Goal: Task Accomplishment & Management: Manage account settings

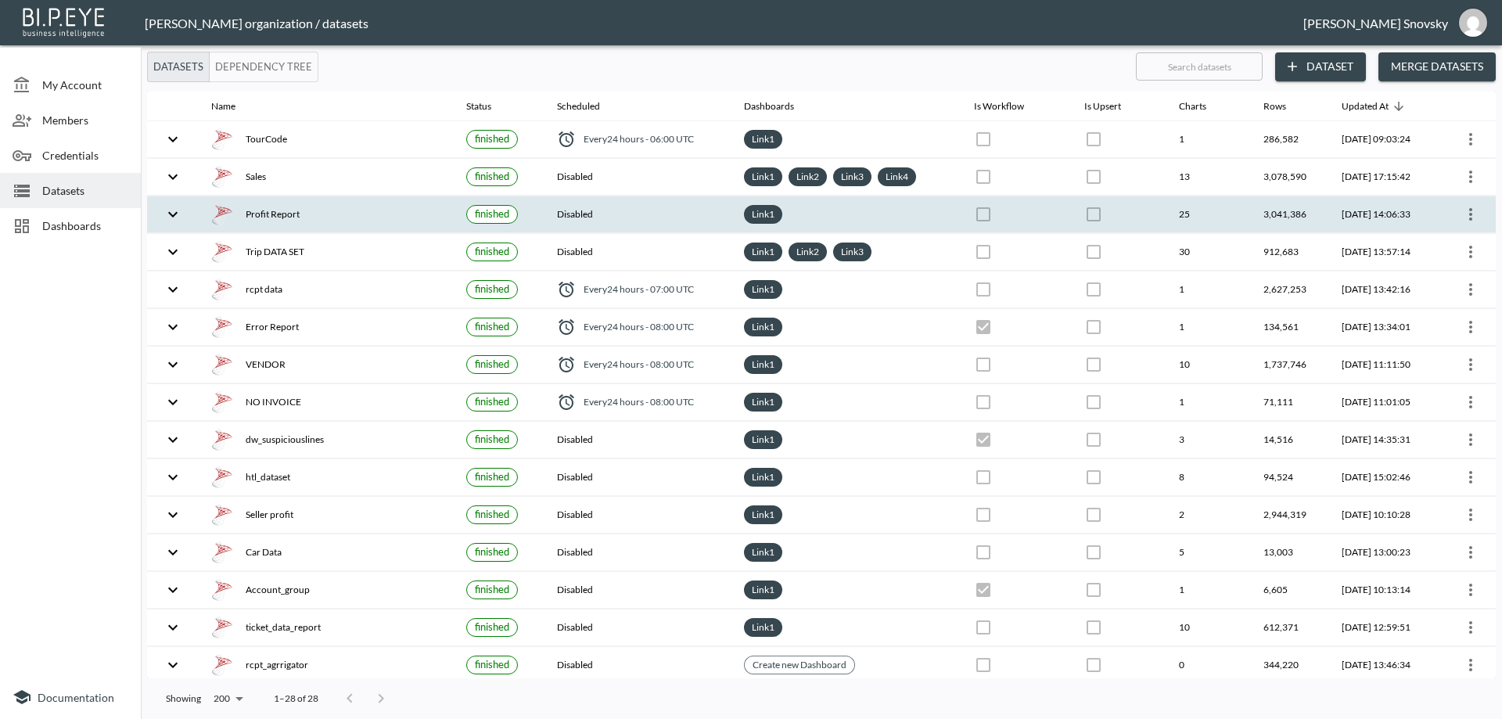
click at [1472, 221] on icon "more" at bounding box center [1470, 214] width 19 height 19
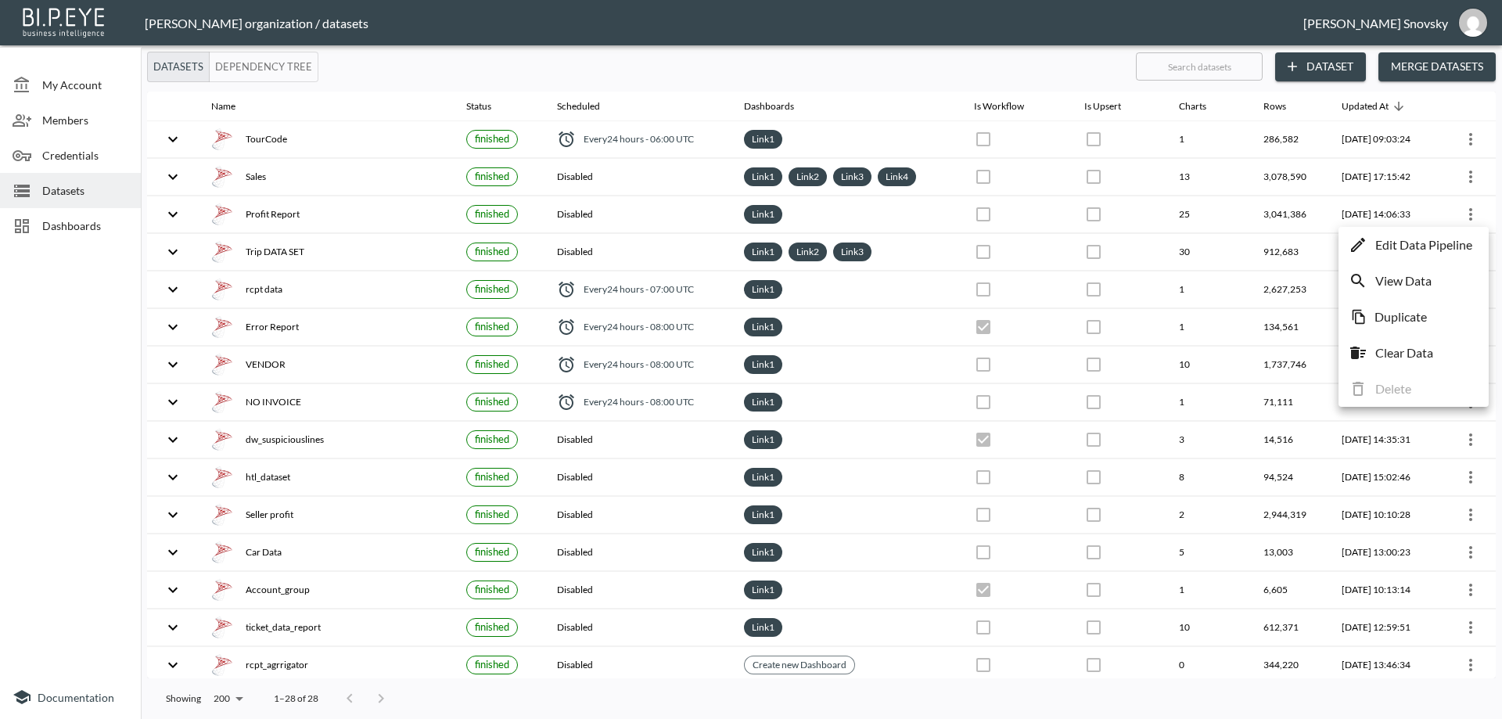
click at [1464, 234] on li "Edit Data Pipeline" at bounding box center [1413, 245] width 142 height 28
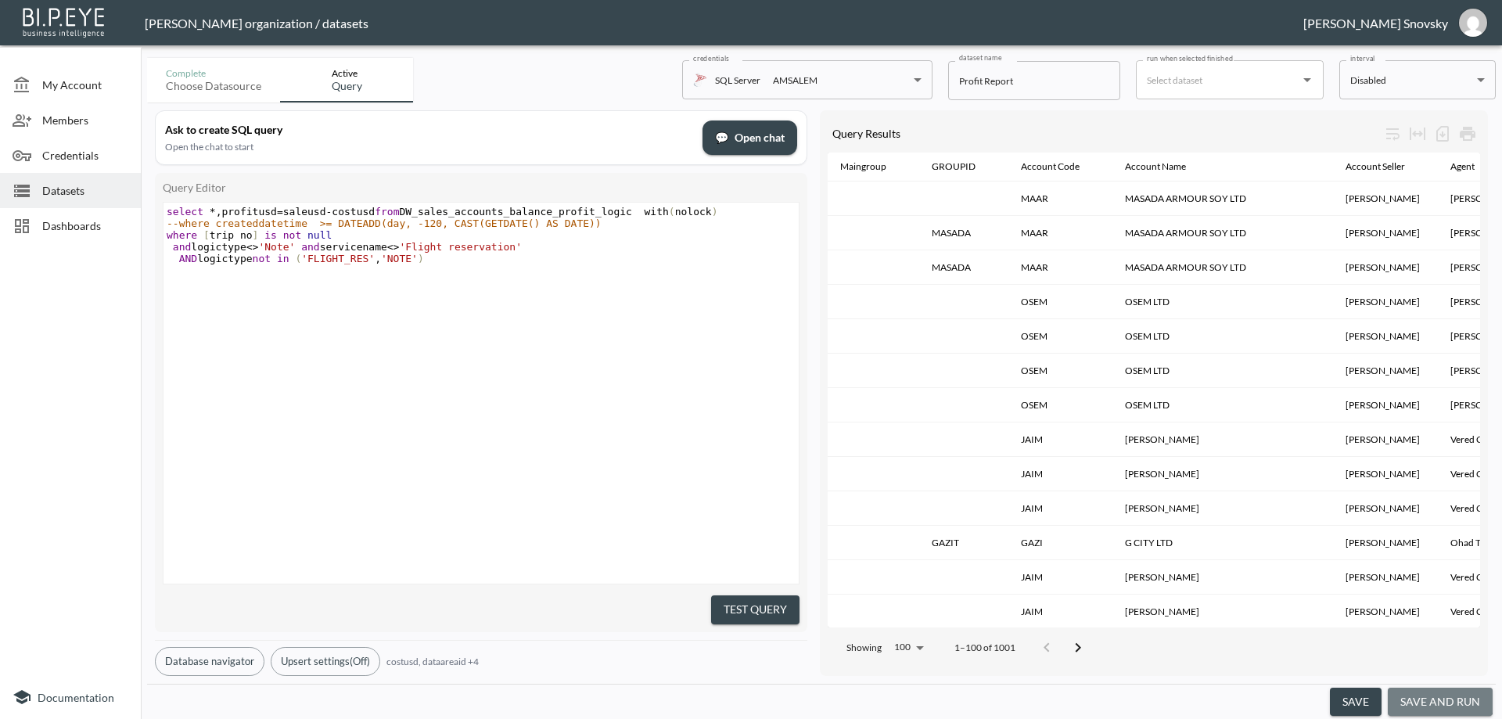
click at [1427, 697] on button "save and run" at bounding box center [1440, 702] width 105 height 29
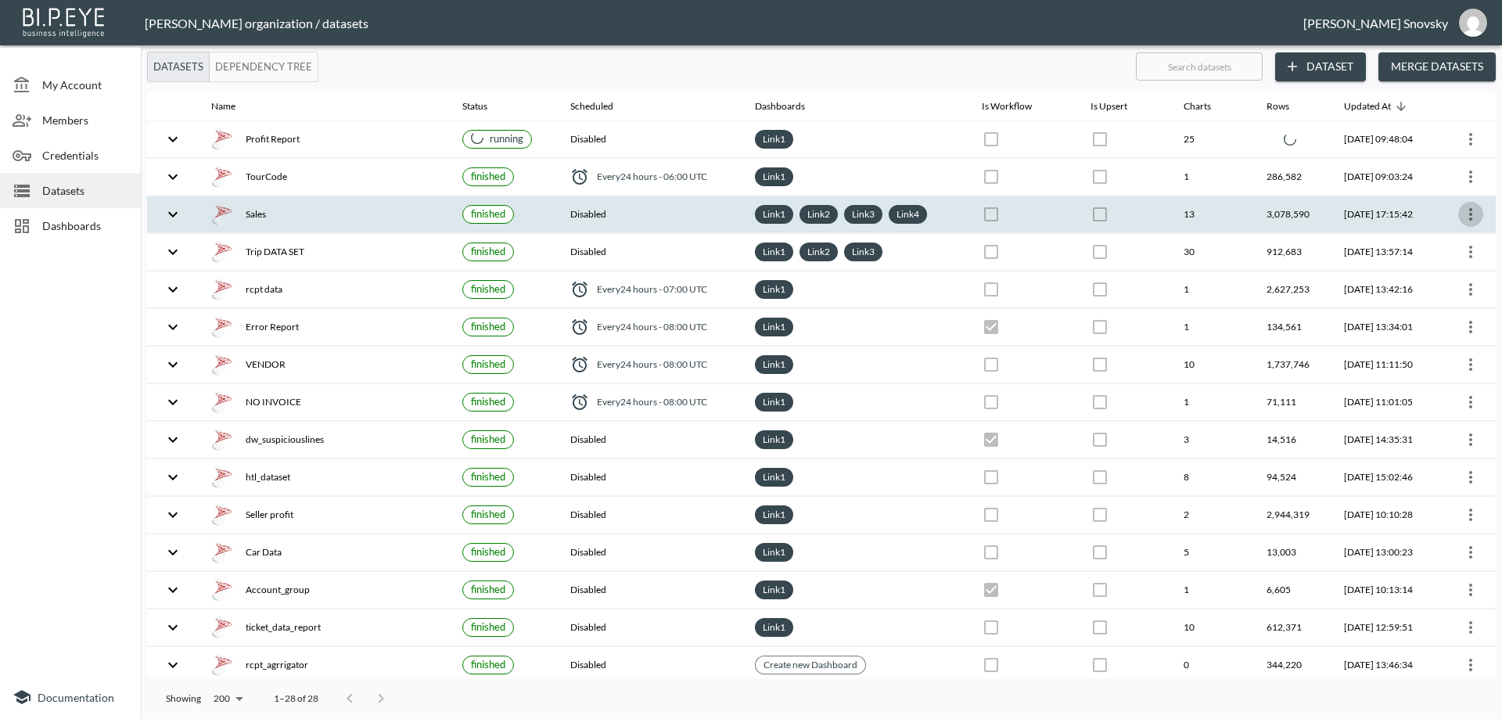
click at [1468, 219] on icon "more" at bounding box center [1470, 214] width 19 height 19
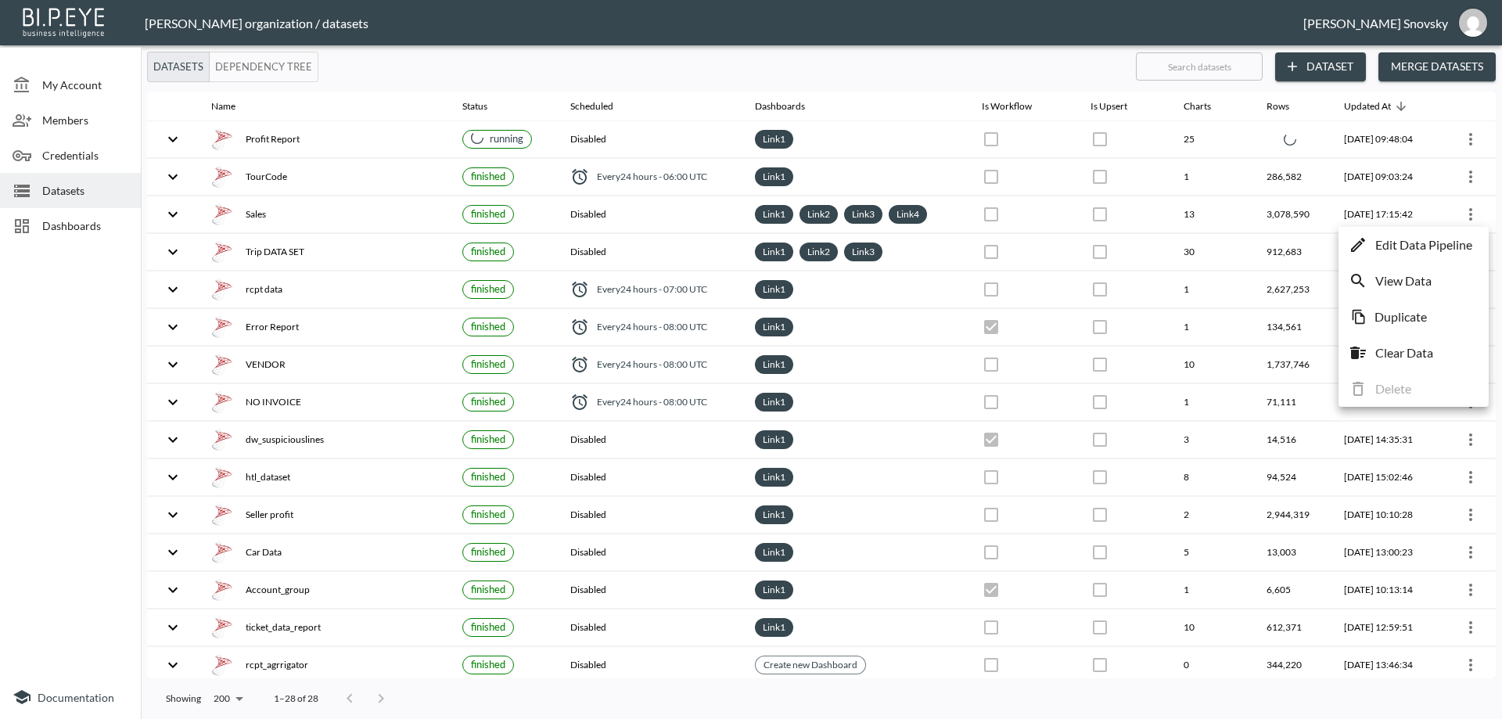
click at [1444, 245] on p "Edit Data Pipeline" at bounding box center [1423, 244] width 97 height 19
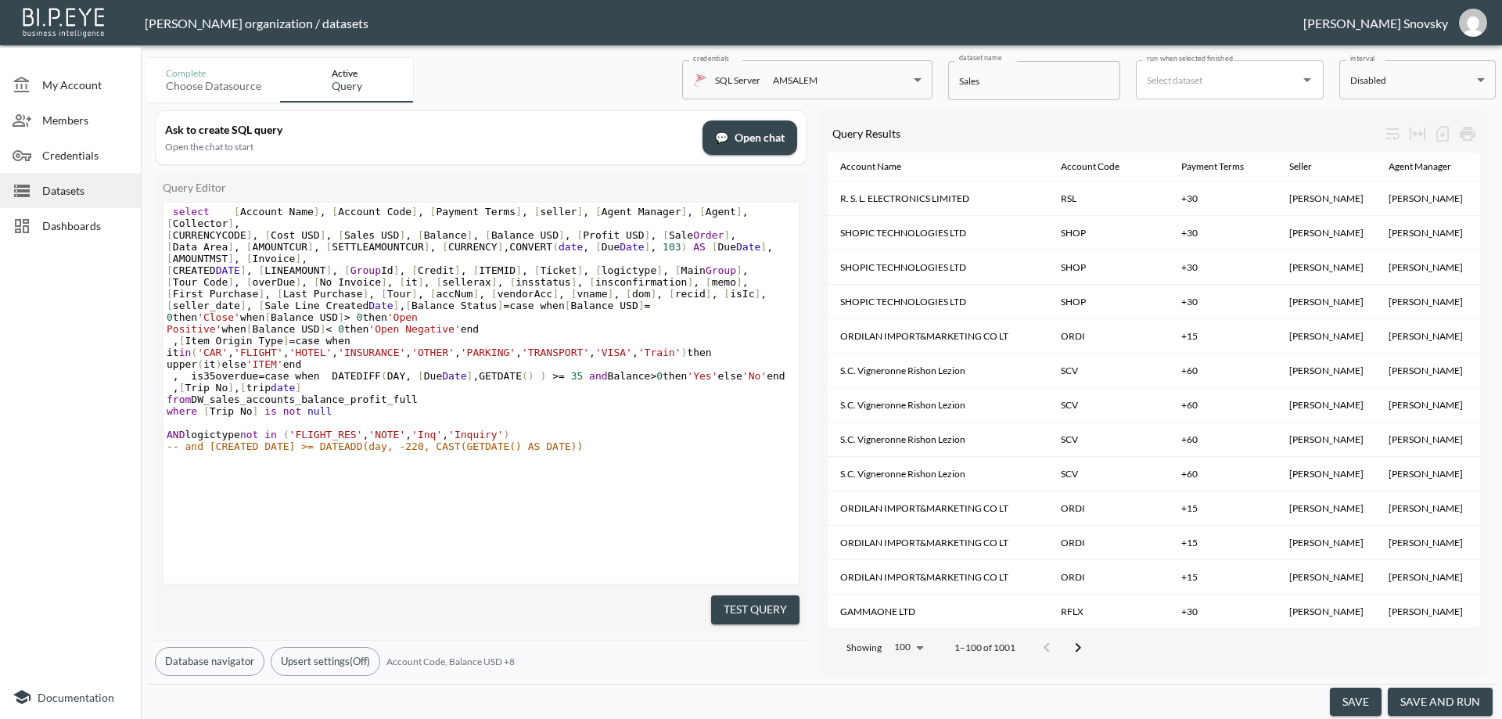
click at [1407, 699] on button "save and run" at bounding box center [1440, 702] width 105 height 29
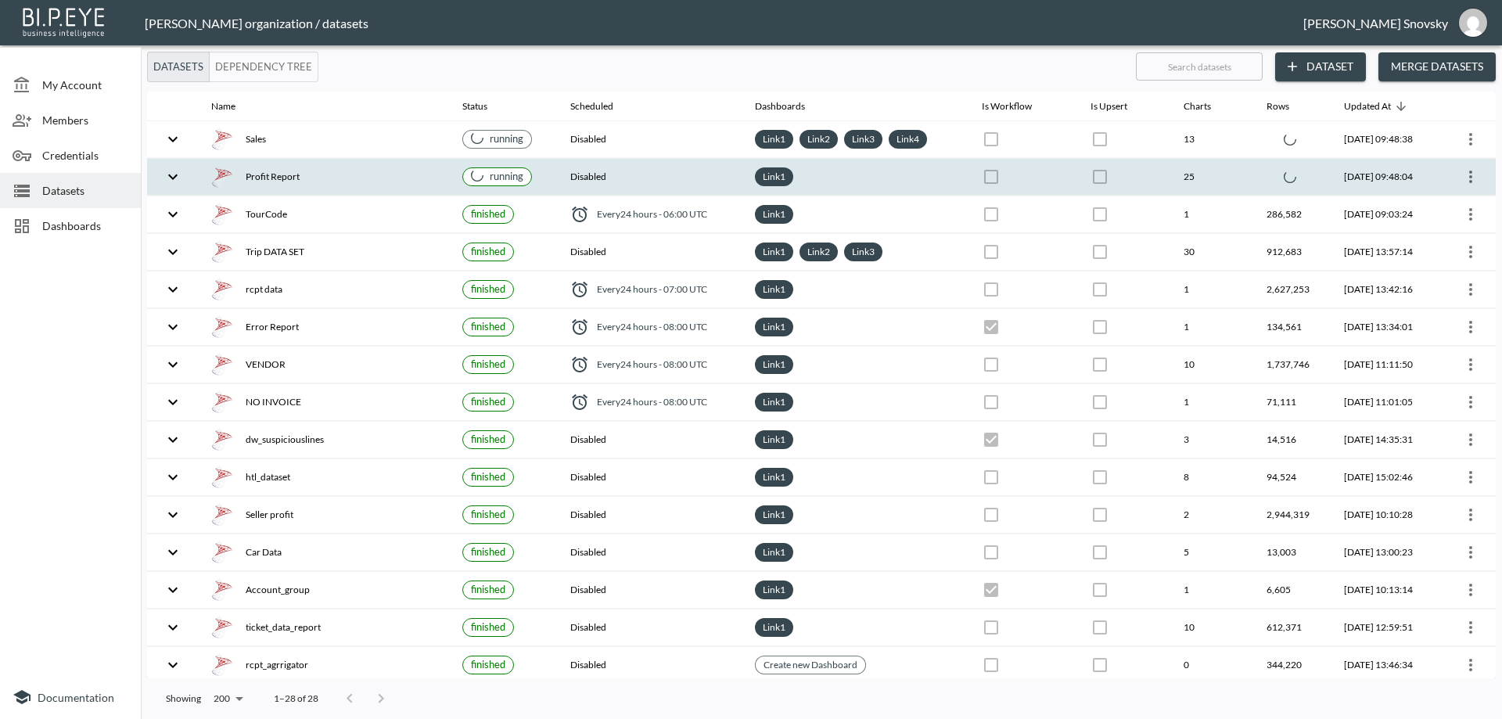
click at [367, 174] on div "Profit Report" at bounding box center [324, 177] width 226 height 22
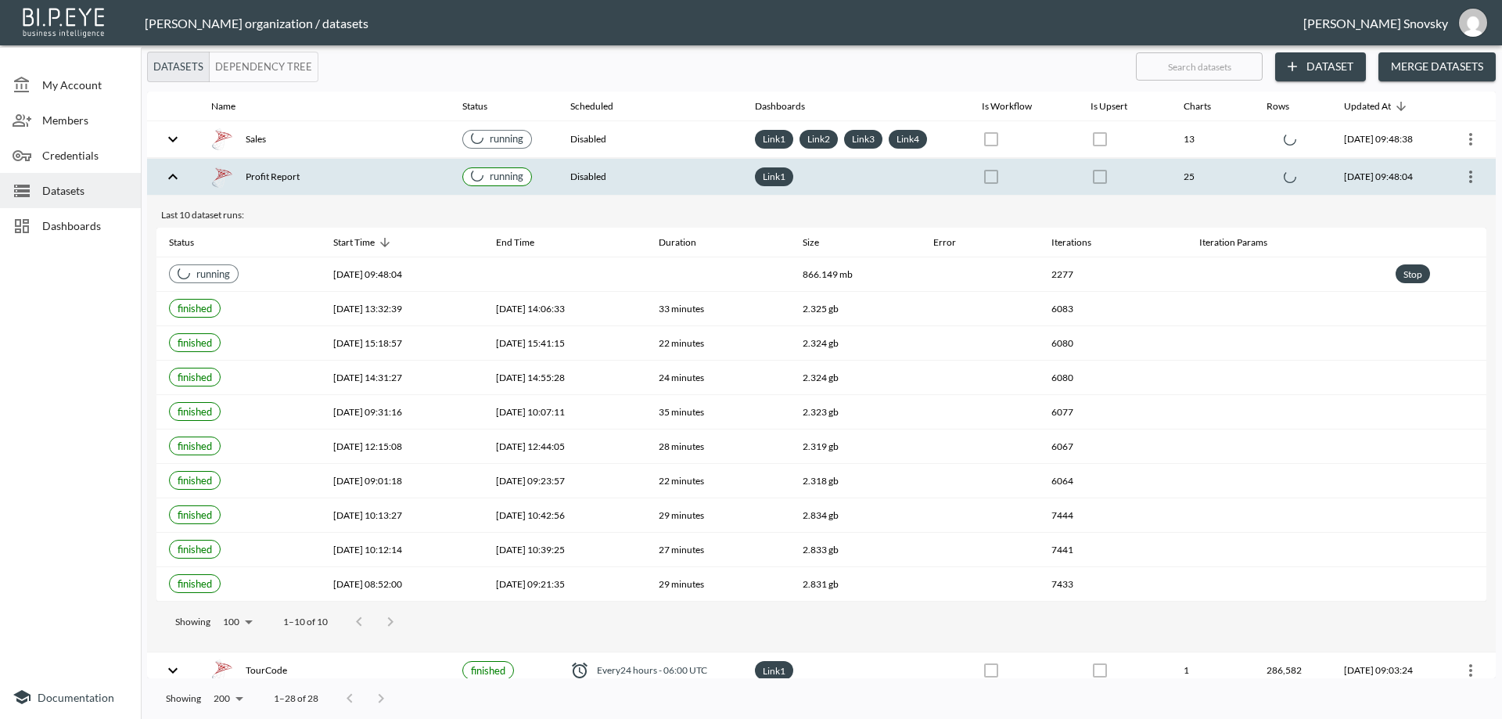
click at [368, 175] on div "Profit Report" at bounding box center [324, 177] width 226 height 22
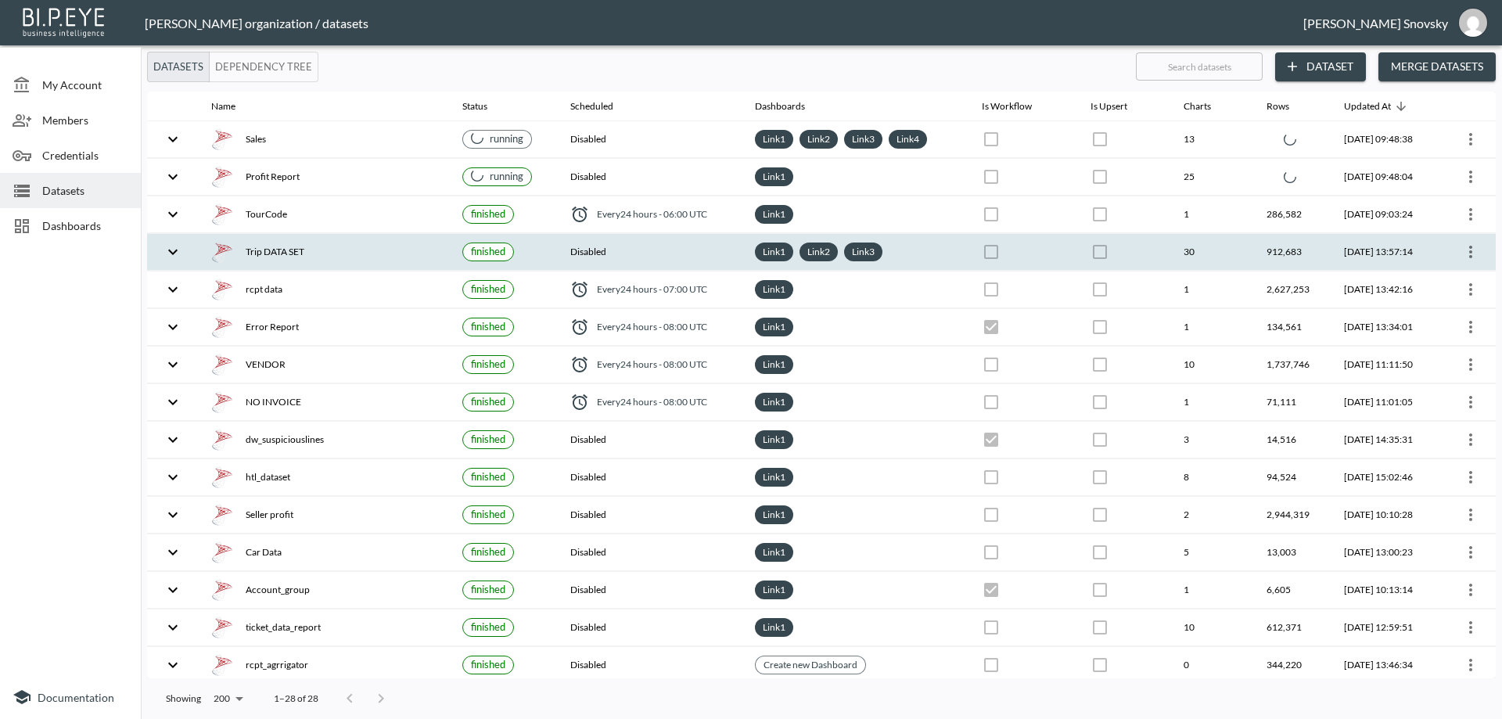
click at [361, 262] on div "Trip DATA SET" at bounding box center [324, 252] width 226 height 22
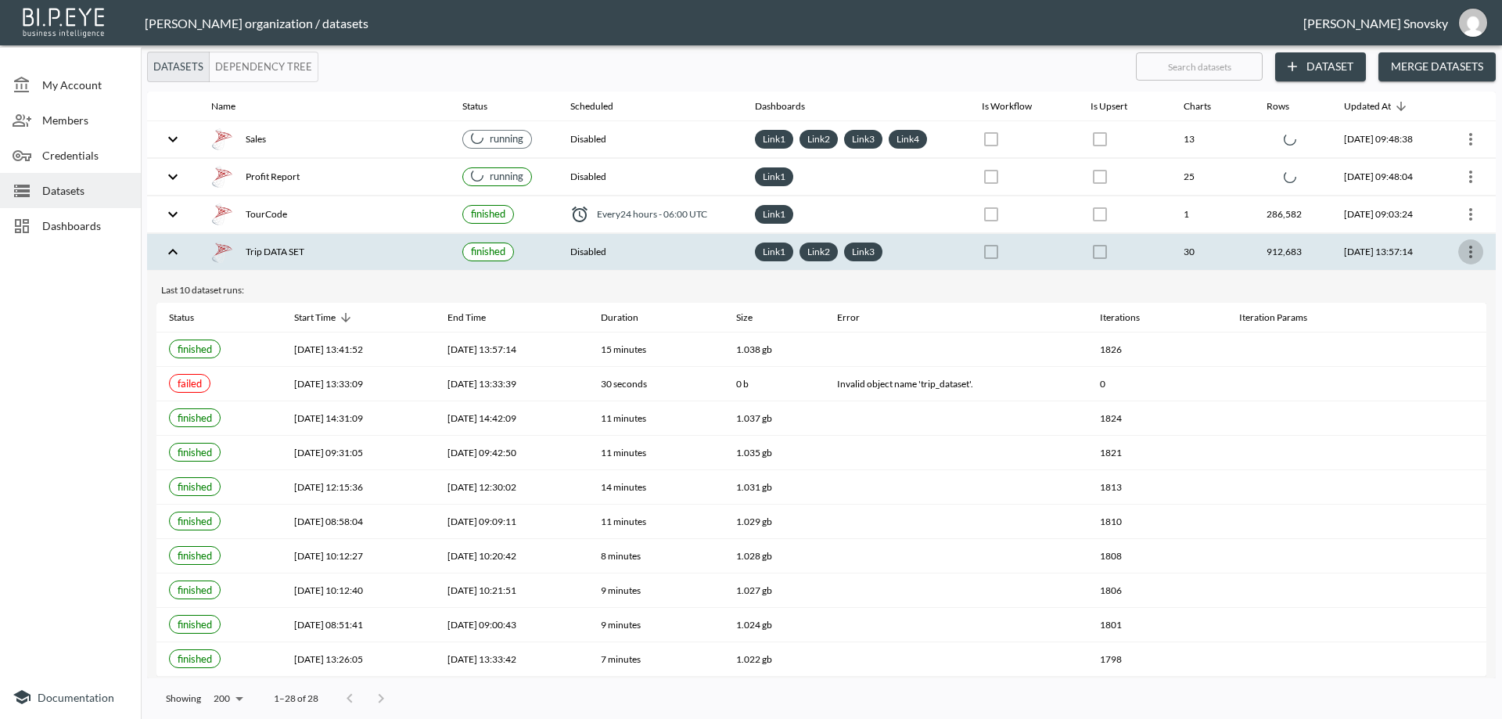
click at [1465, 258] on icon "more" at bounding box center [1470, 252] width 19 height 19
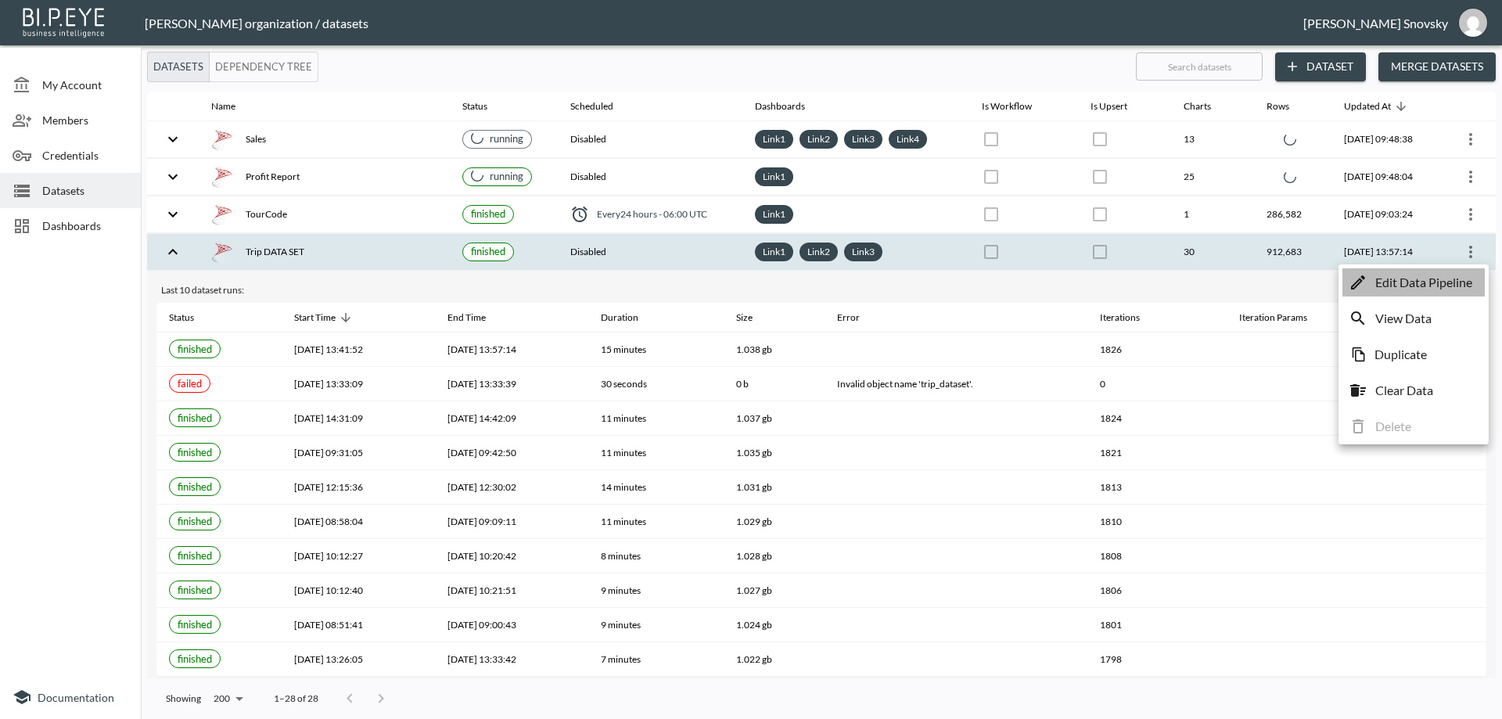
click at [1454, 275] on p "Edit Data Pipeline" at bounding box center [1423, 282] width 97 height 19
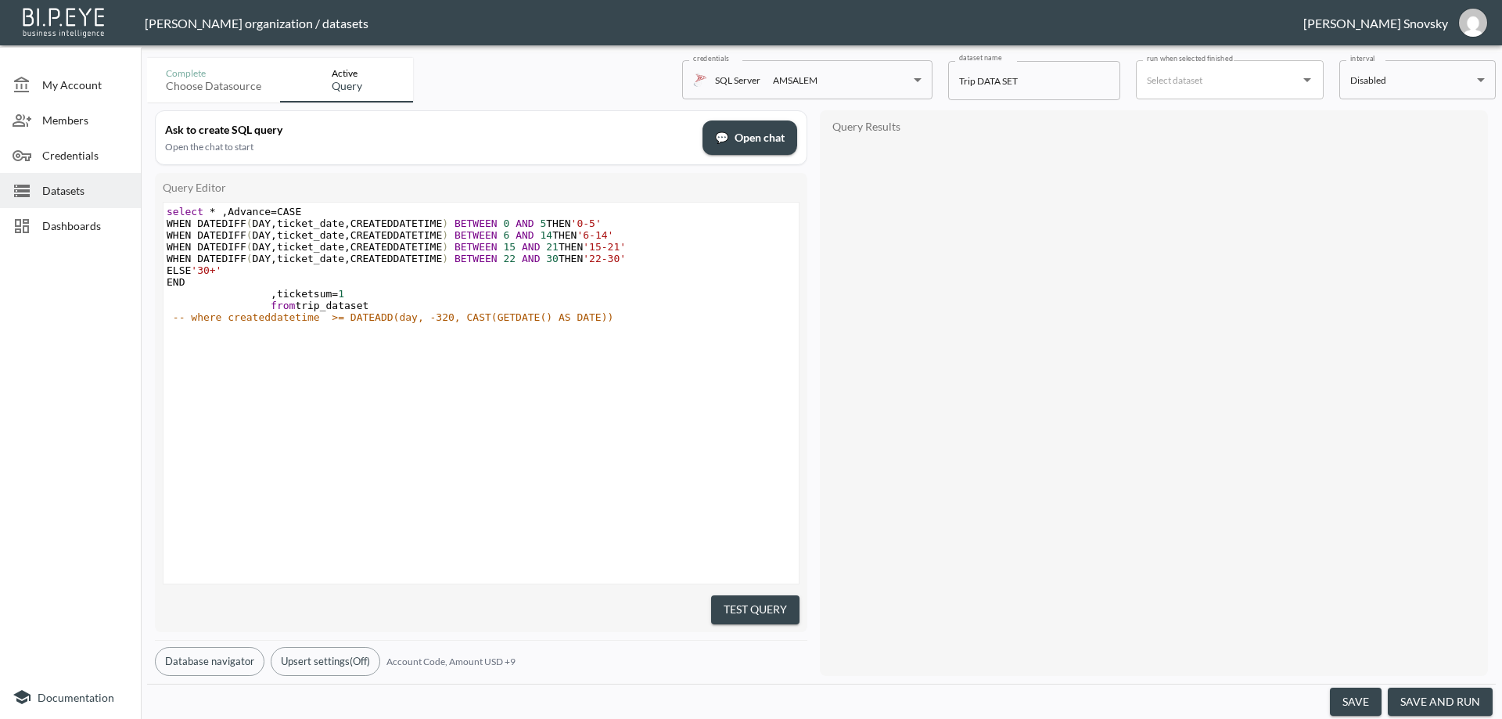
click at [1410, 701] on button "save and run" at bounding box center [1440, 702] width 105 height 29
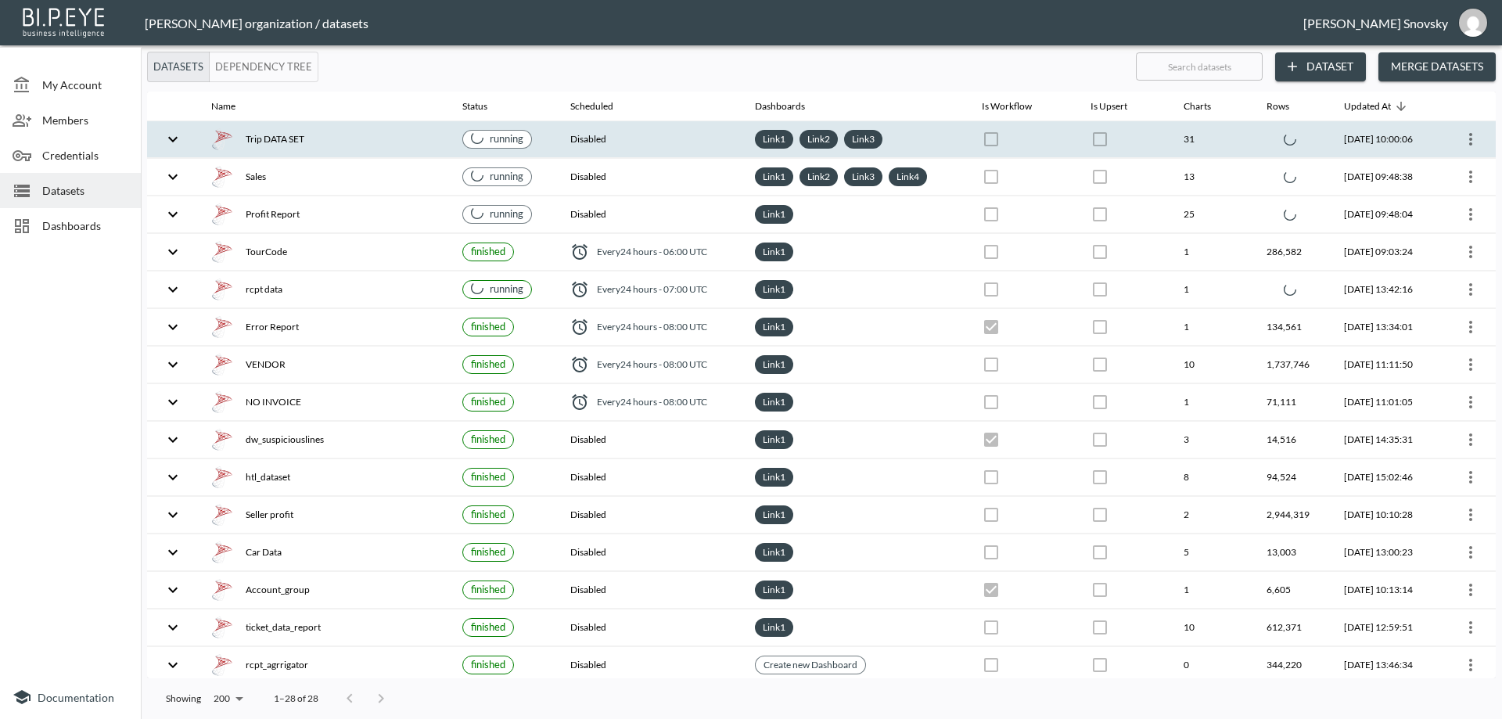
click at [605, 136] on th "Disabled" at bounding box center [650, 139] width 185 height 37
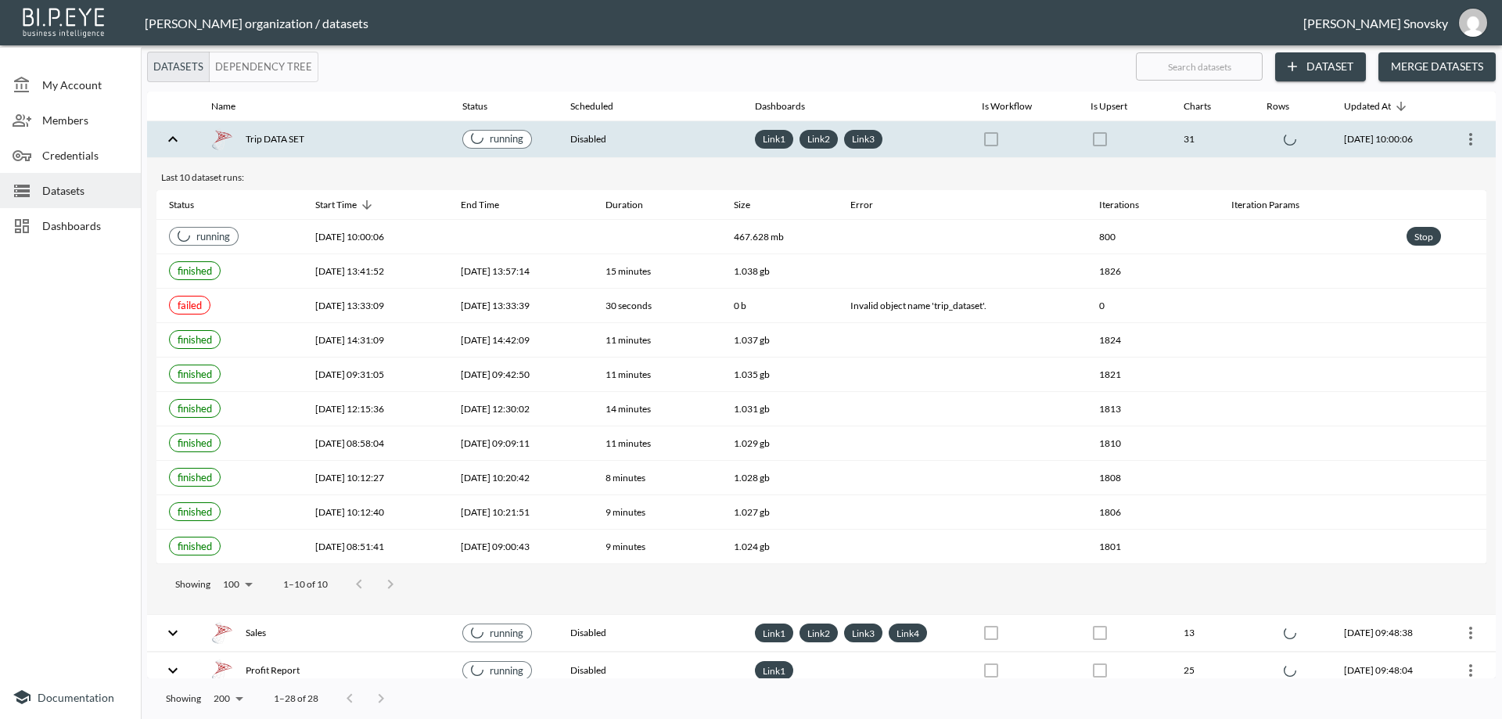
click at [605, 136] on th "Disabled" at bounding box center [650, 139] width 185 height 37
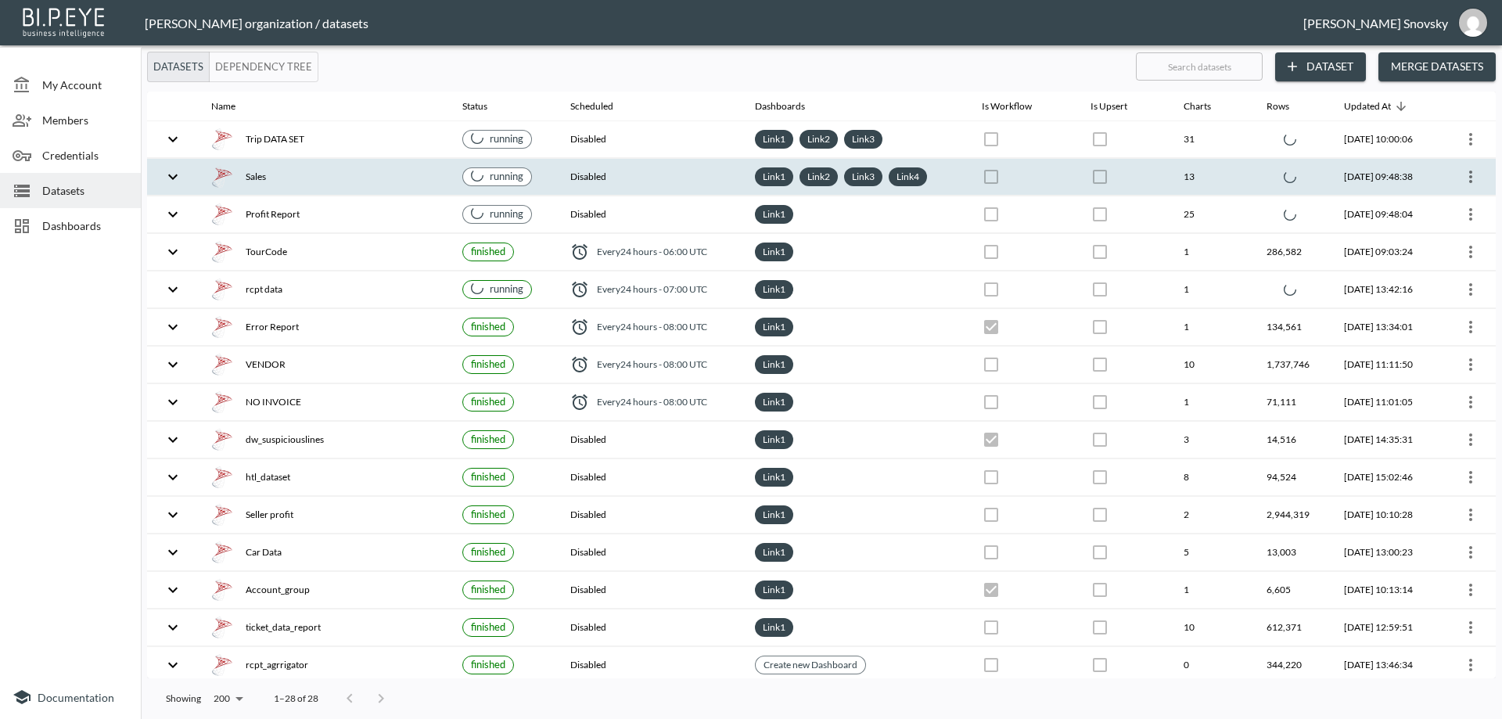
click at [626, 172] on th "Disabled" at bounding box center [650, 177] width 185 height 37
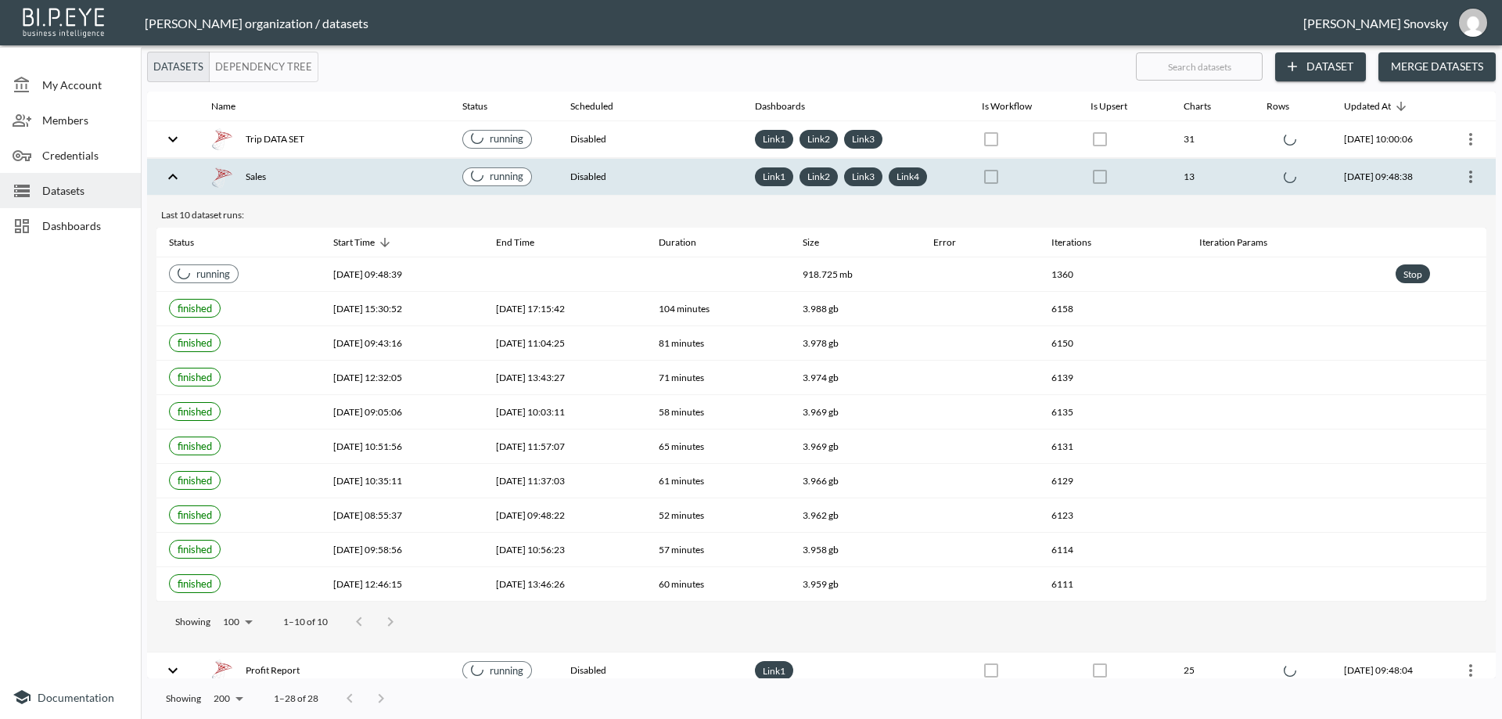
click at [626, 172] on th "Disabled" at bounding box center [650, 177] width 185 height 37
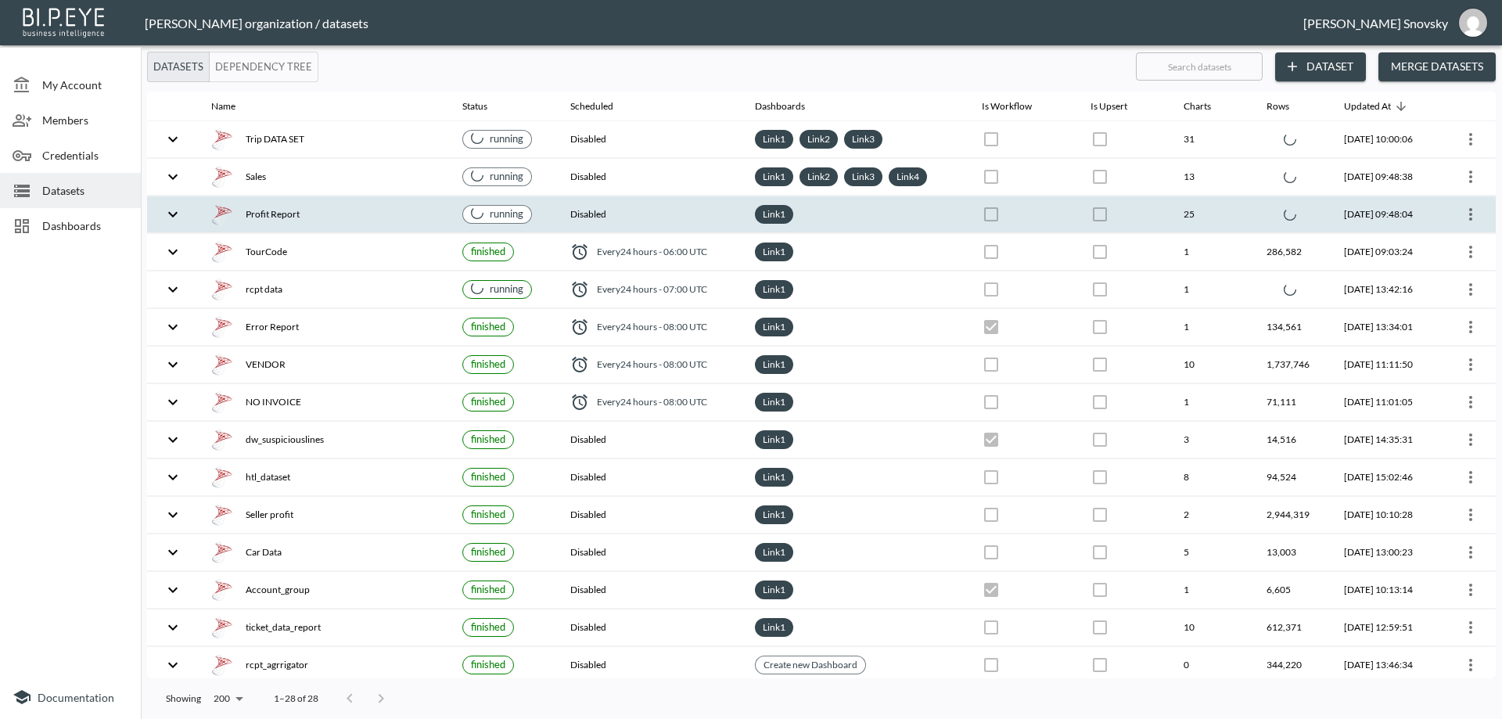
click at [624, 213] on th "Disabled" at bounding box center [650, 214] width 185 height 37
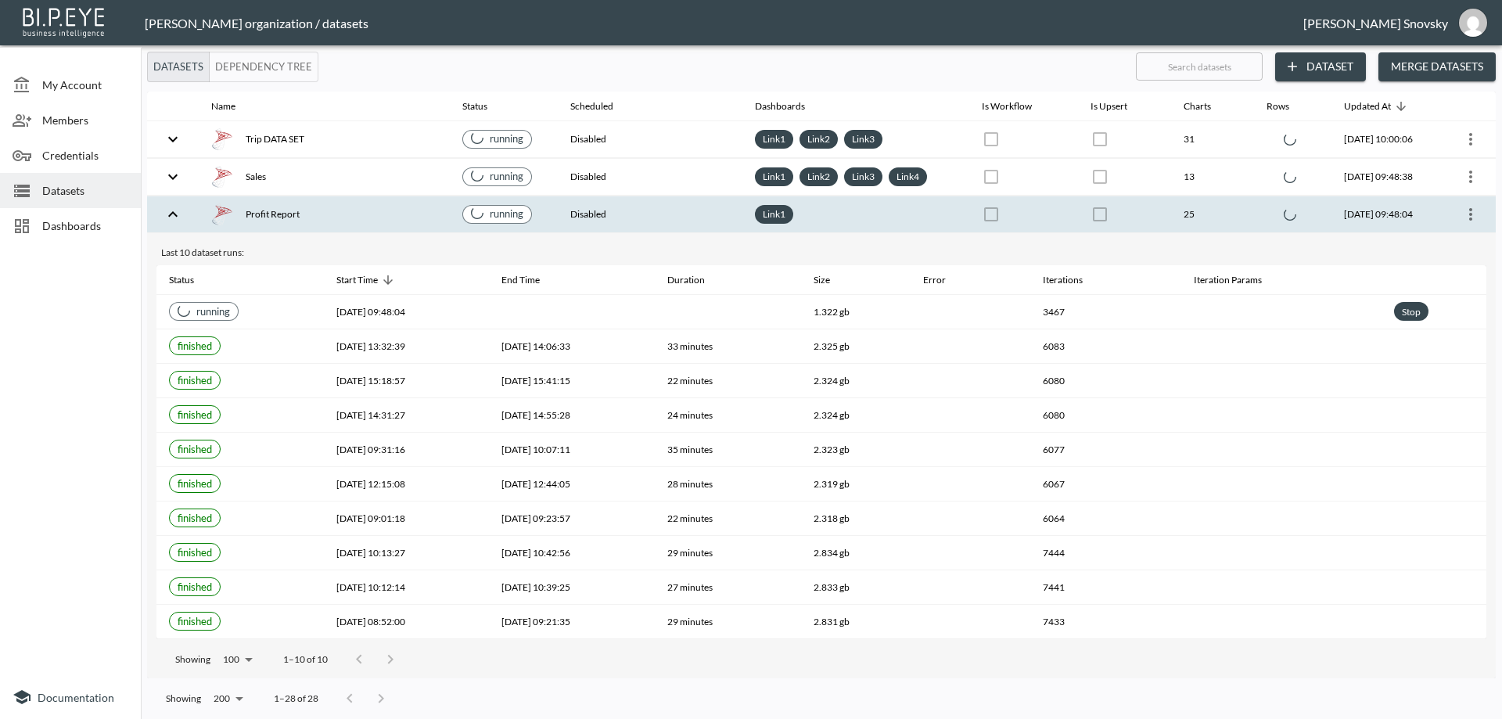
click at [624, 213] on th "Disabled" at bounding box center [650, 214] width 185 height 37
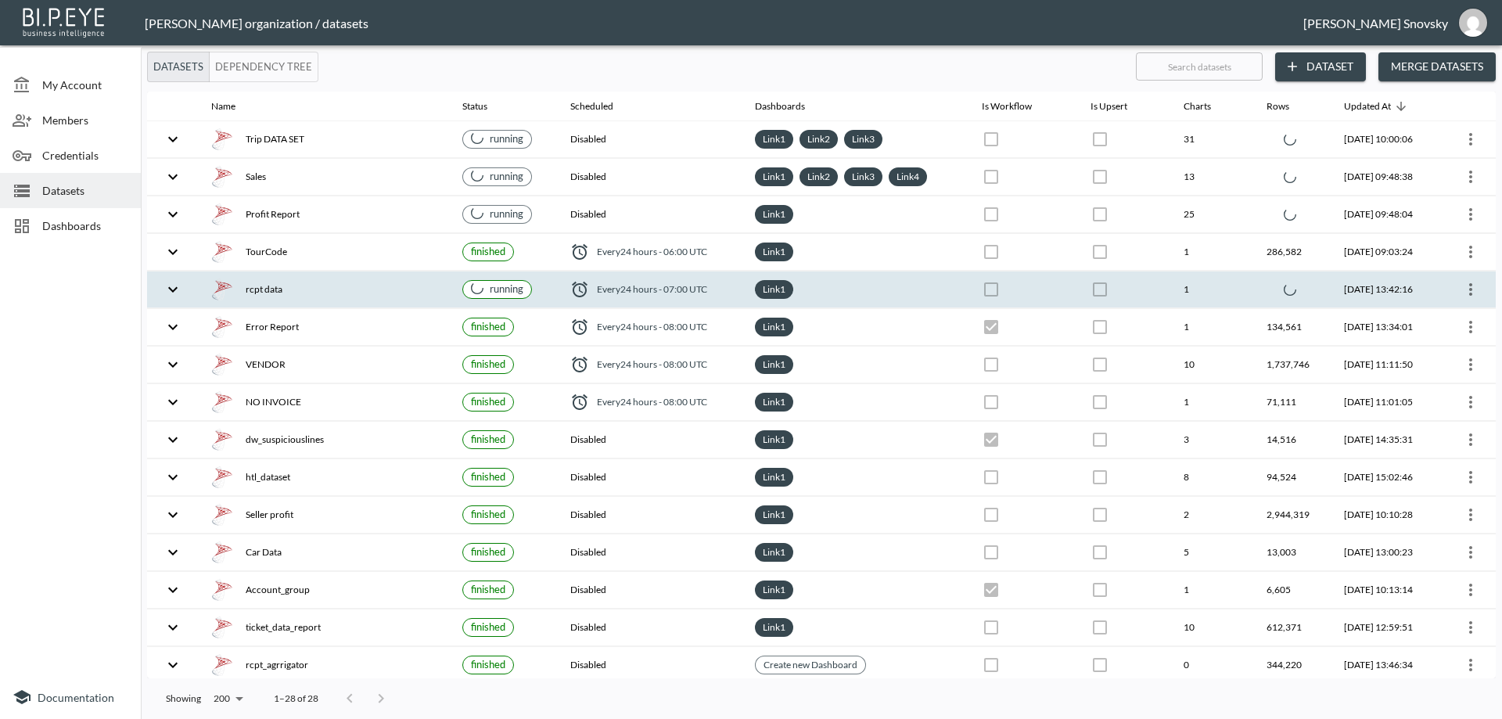
click at [621, 284] on span "Every 24 hours - 07:00 UTC" at bounding box center [652, 288] width 110 height 13
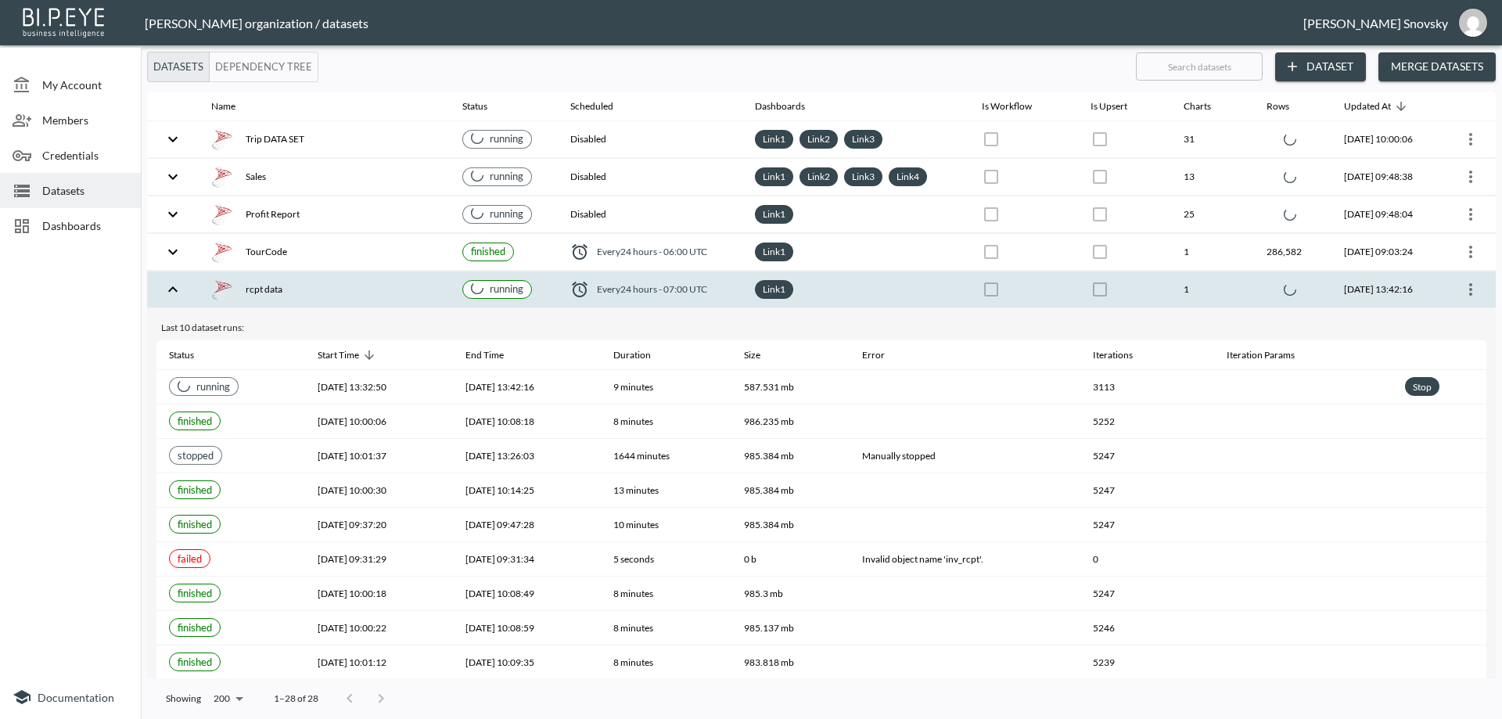
click at [621, 284] on span "Every 24 hours - 07:00 UTC" at bounding box center [652, 288] width 110 height 13
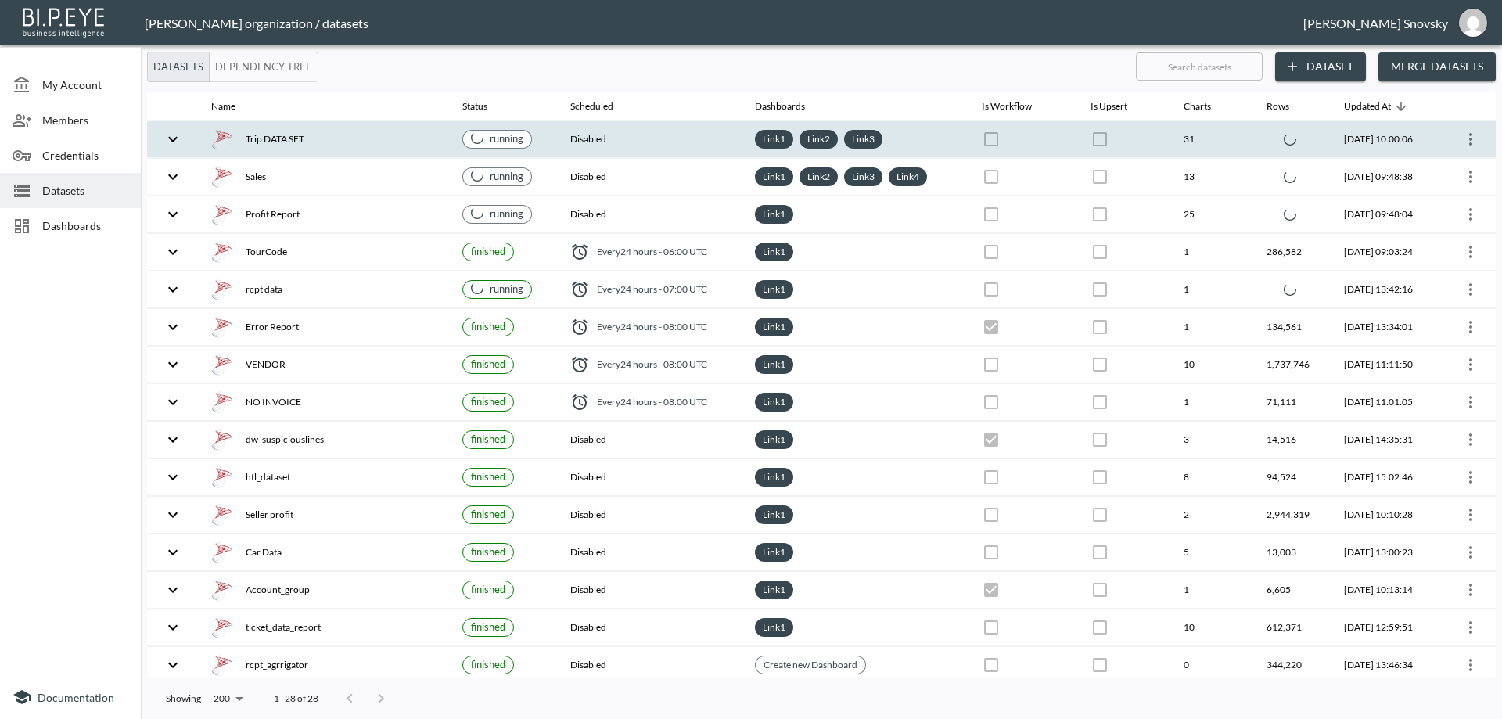
click at [369, 143] on div "Trip DATA SET" at bounding box center [324, 139] width 226 height 22
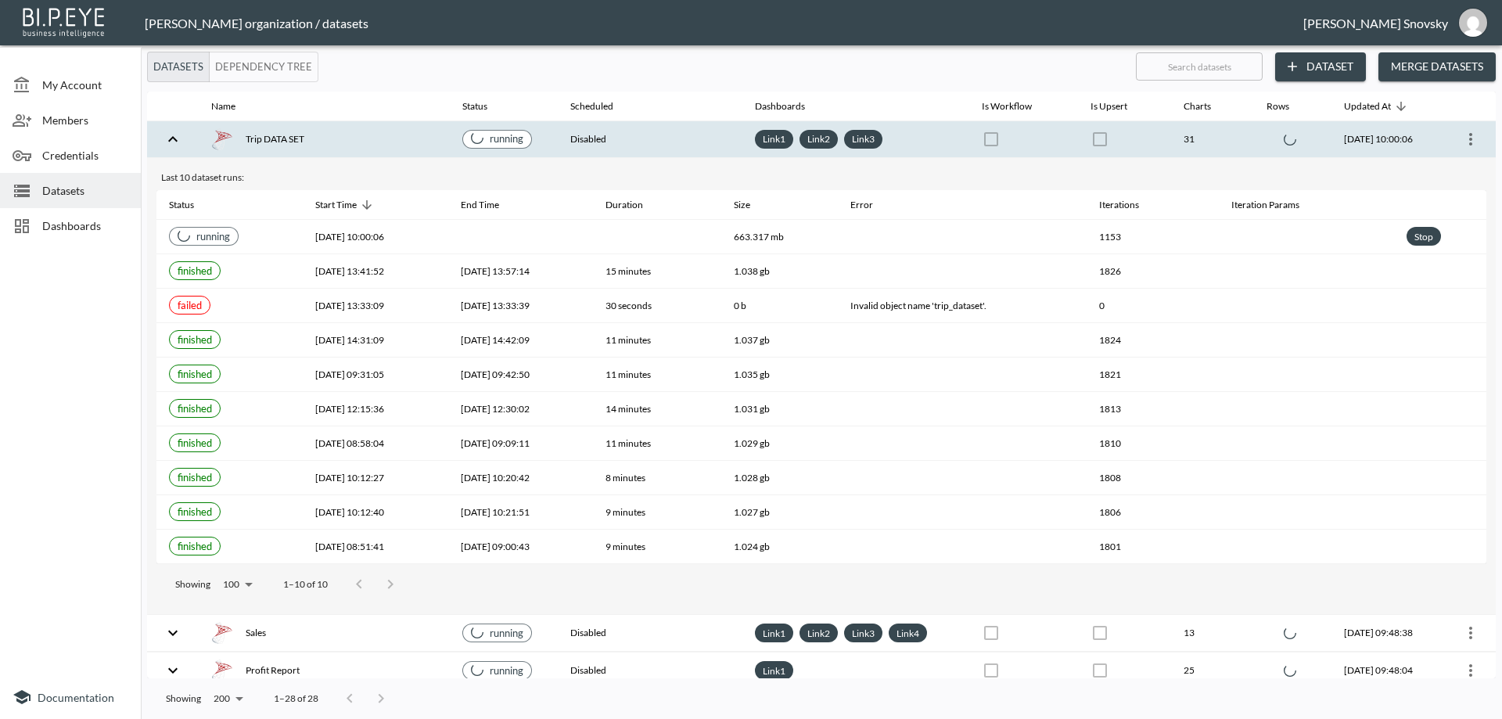
click at [369, 143] on div "Trip DATA SET" at bounding box center [324, 139] width 226 height 22
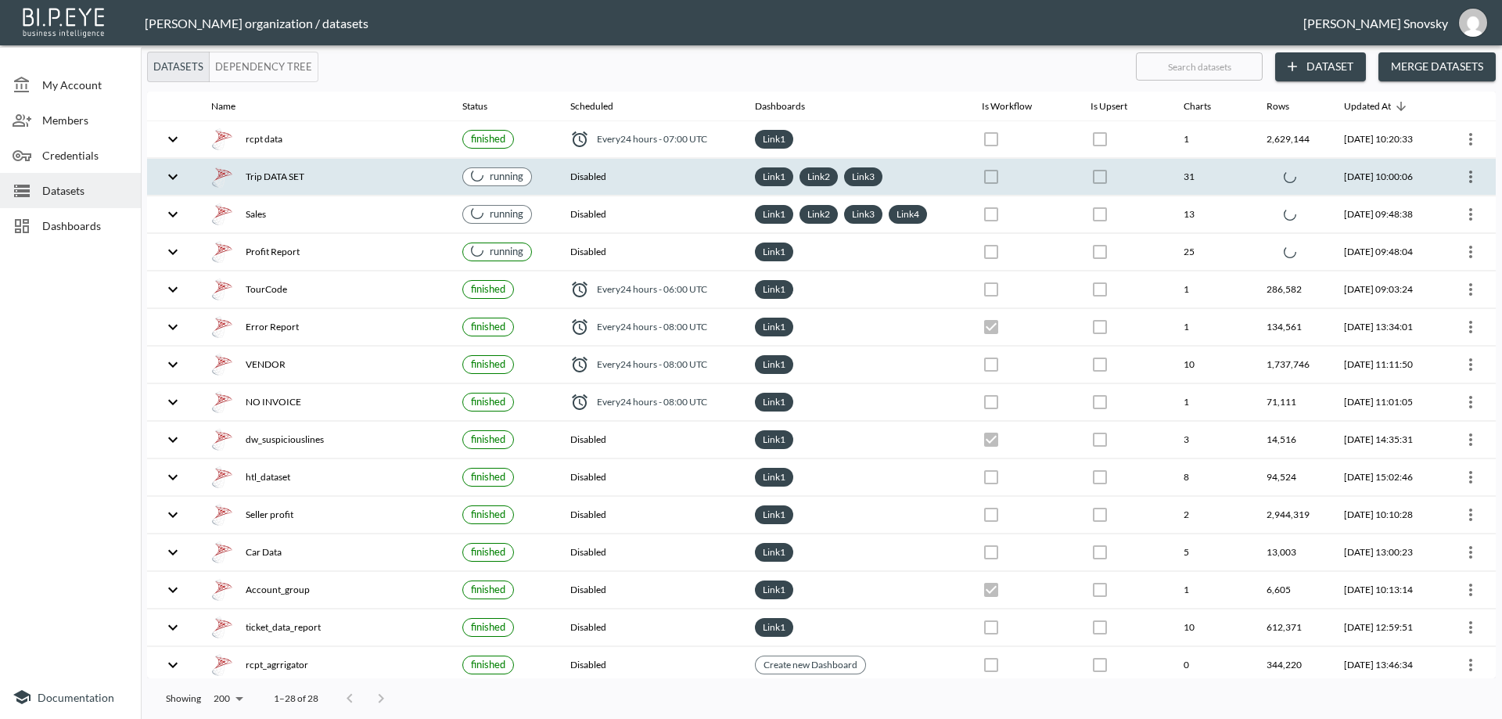
click at [387, 184] on div "Trip DATA SET" at bounding box center [324, 177] width 226 height 22
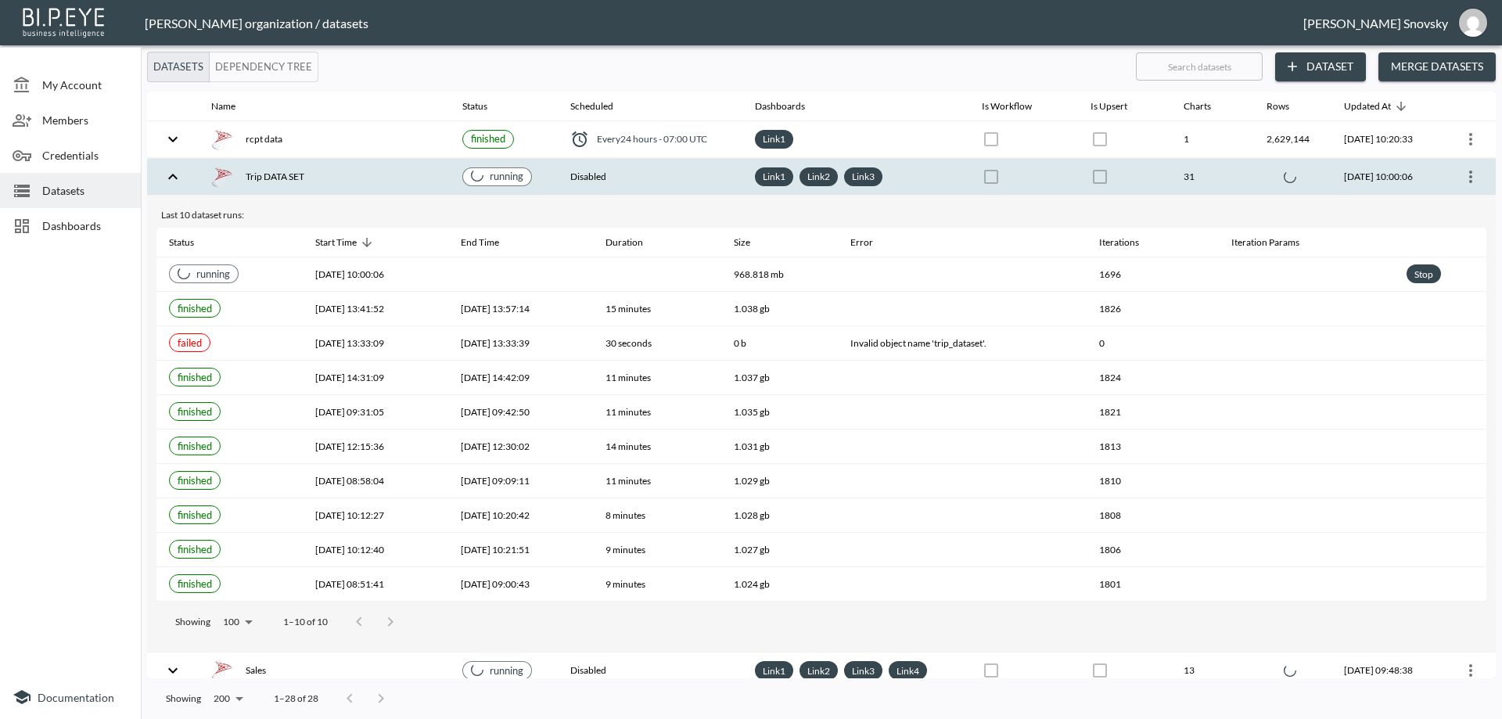
click at [387, 184] on div "Trip DATA SET" at bounding box center [324, 177] width 226 height 22
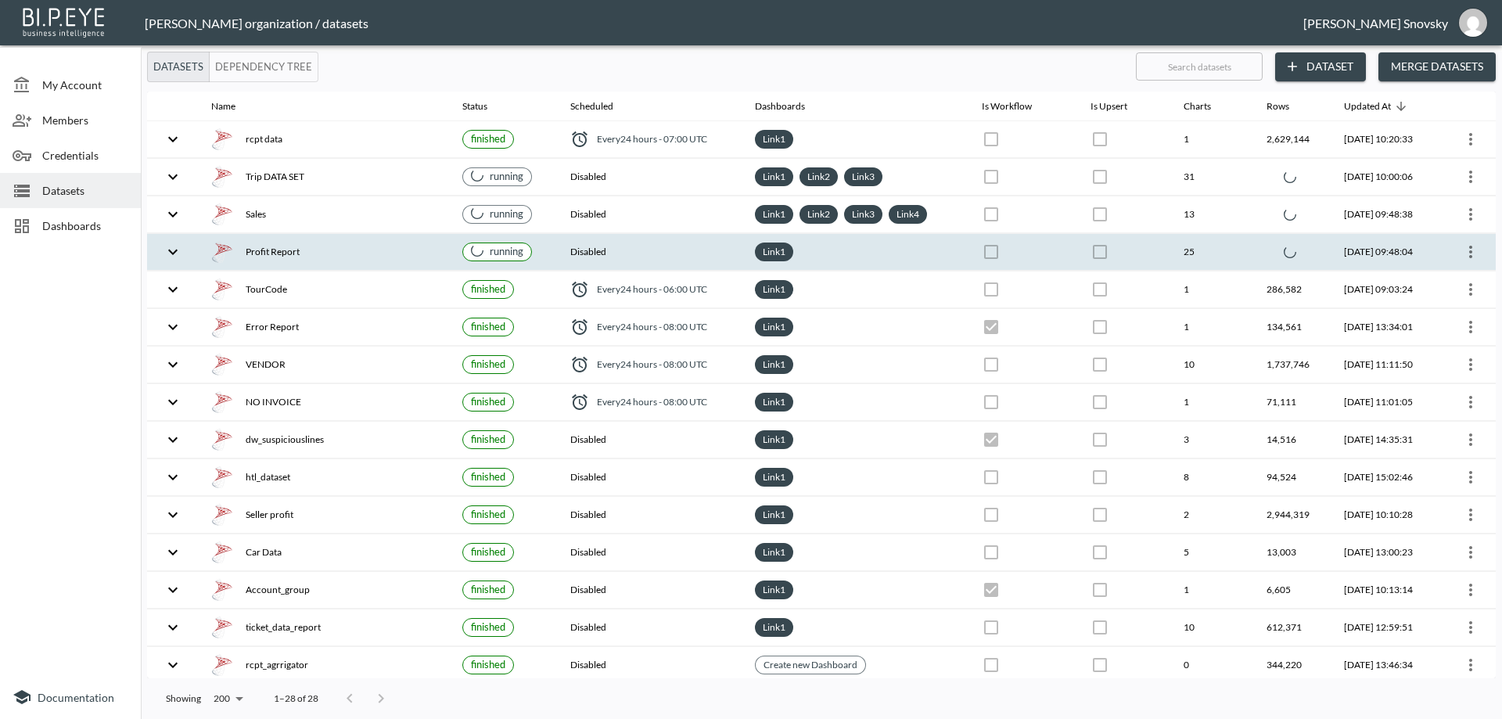
click at [347, 241] on div "Profit Report" at bounding box center [324, 252] width 226 height 22
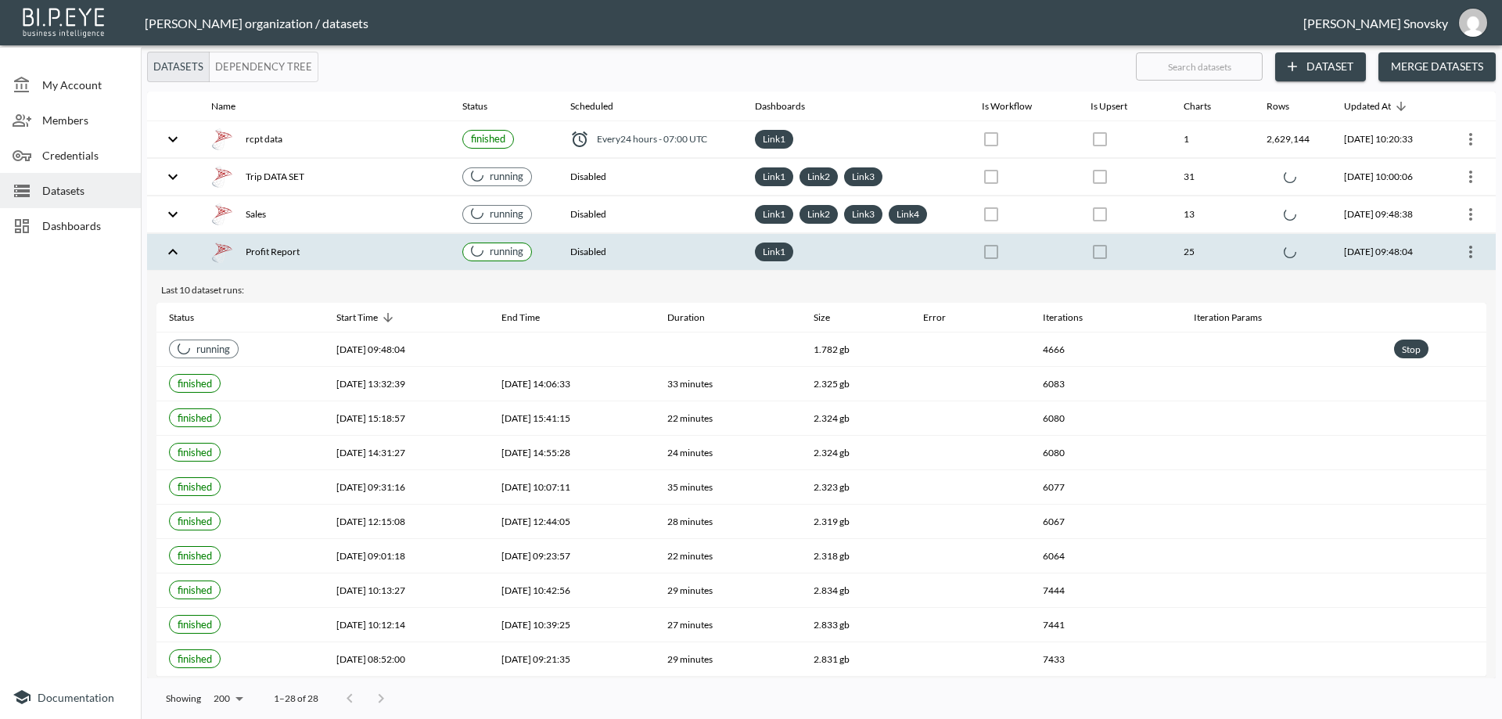
click at [348, 242] on div "Profit Report" at bounding box center [324, 252] width 226 height 22
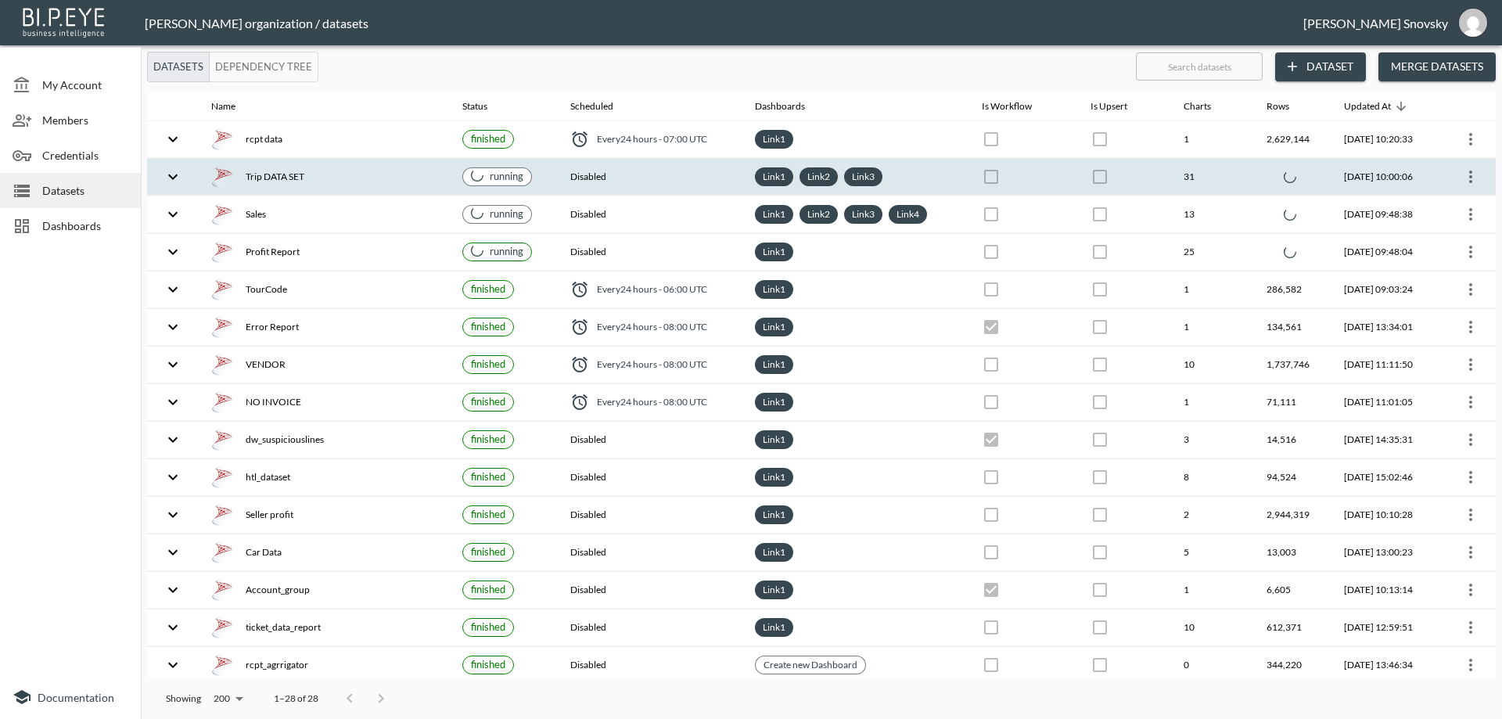
click at [354, 173] on div "Trip DATA SET" at bounding box center [324, 177] width 226 height 22
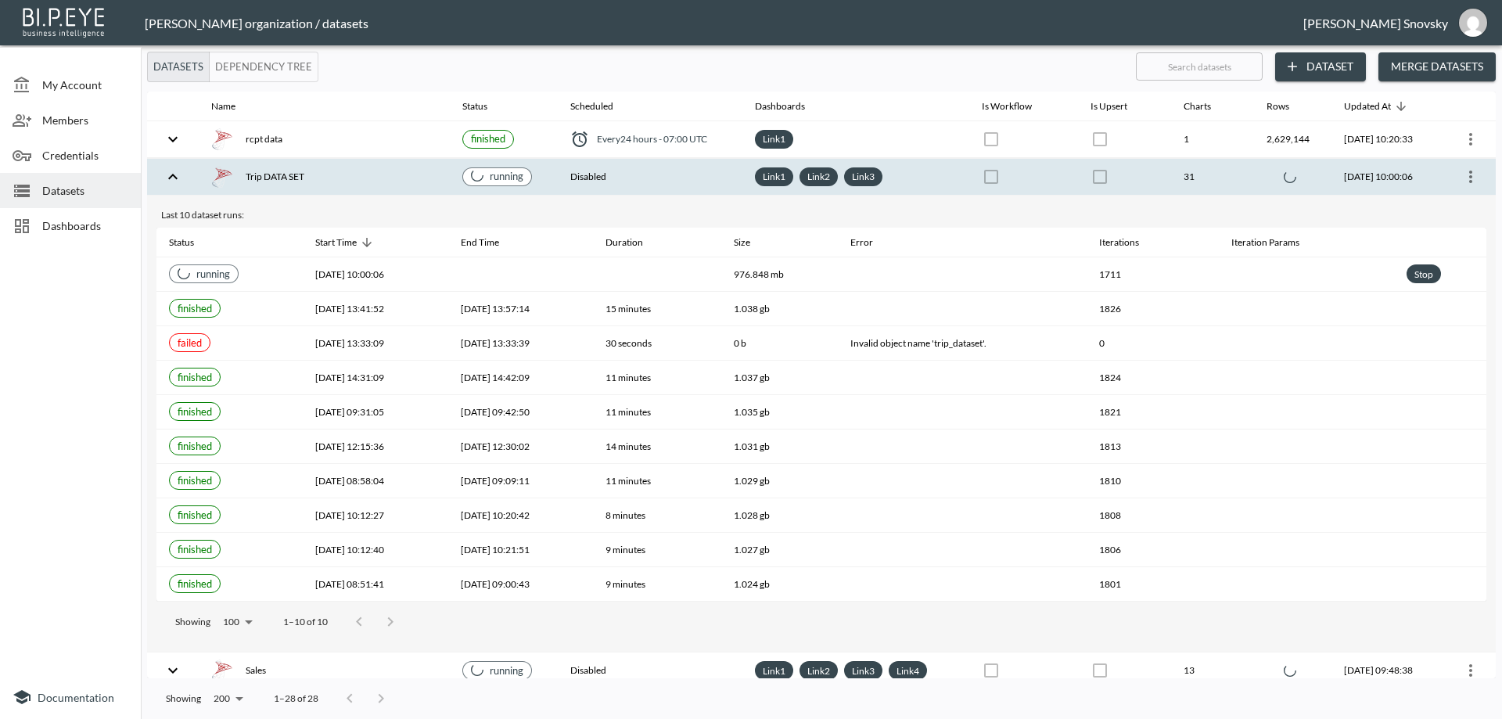
click at [324, 174] on div "Trip DATA SET" at bounding box center [324, 177] width 226 height 22
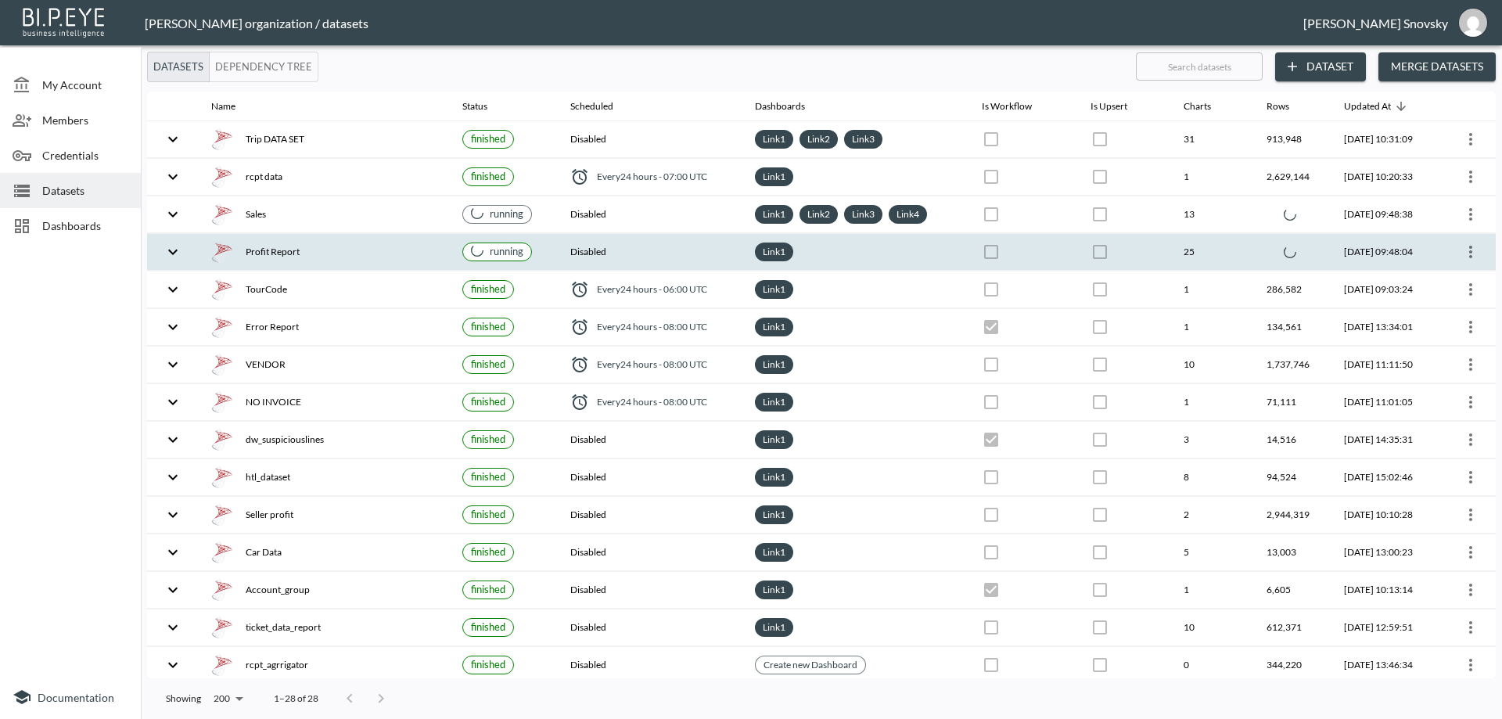
click at [350, 251] on div "Profit Report" at bounding box center [324, 252] width 226 height 22
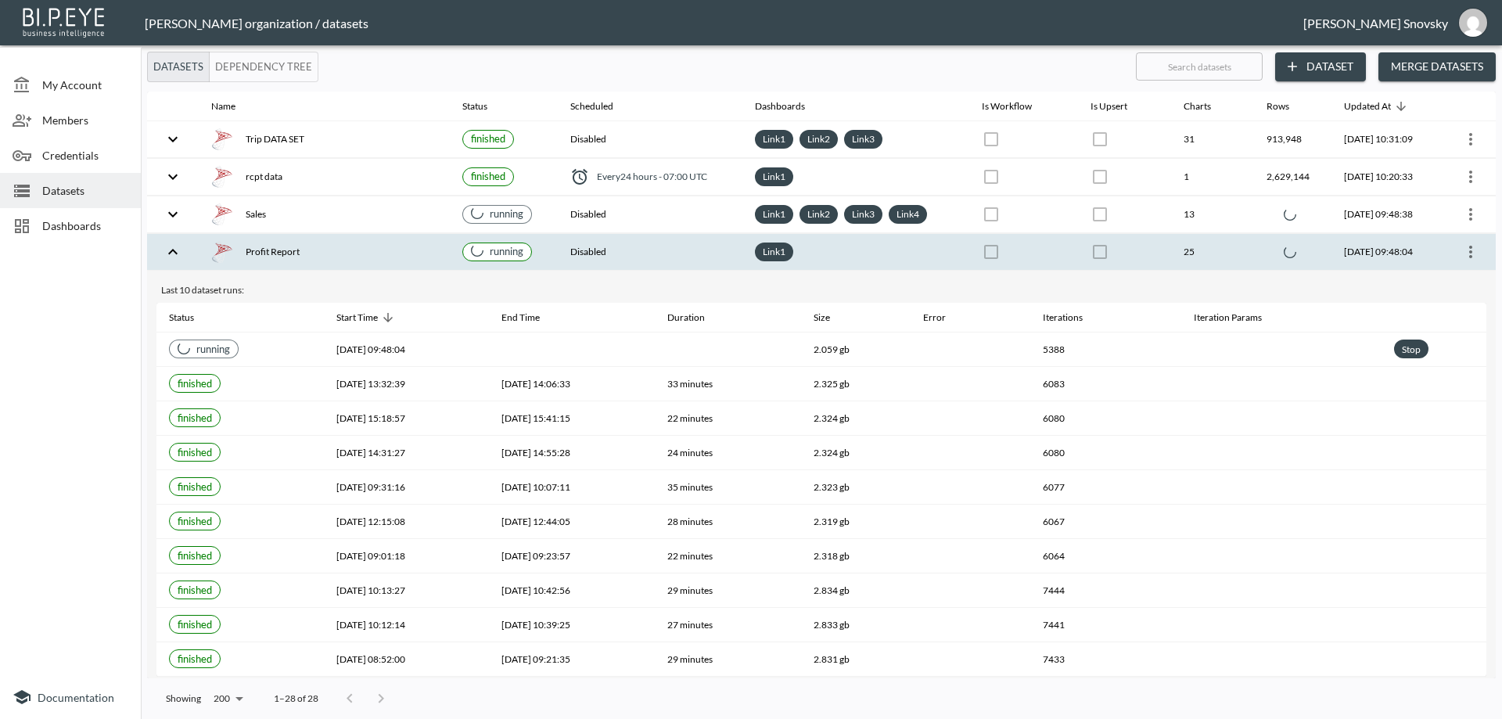
click at [351, 251] on div "Profit Report" at bounding box center [324, 252] width 226 height 22
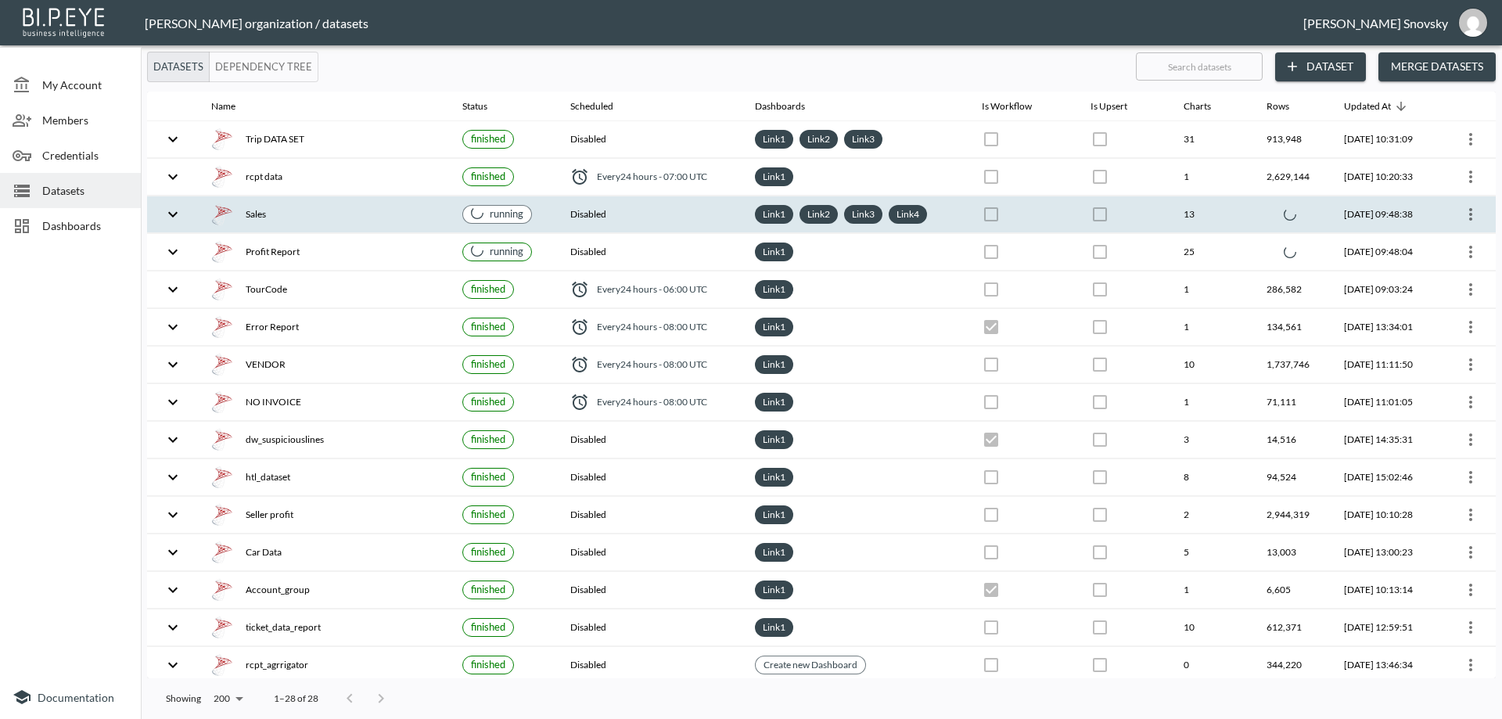
click at [349, 220] on div "Sales" at bounding box center [324, 214] width 226 height 22
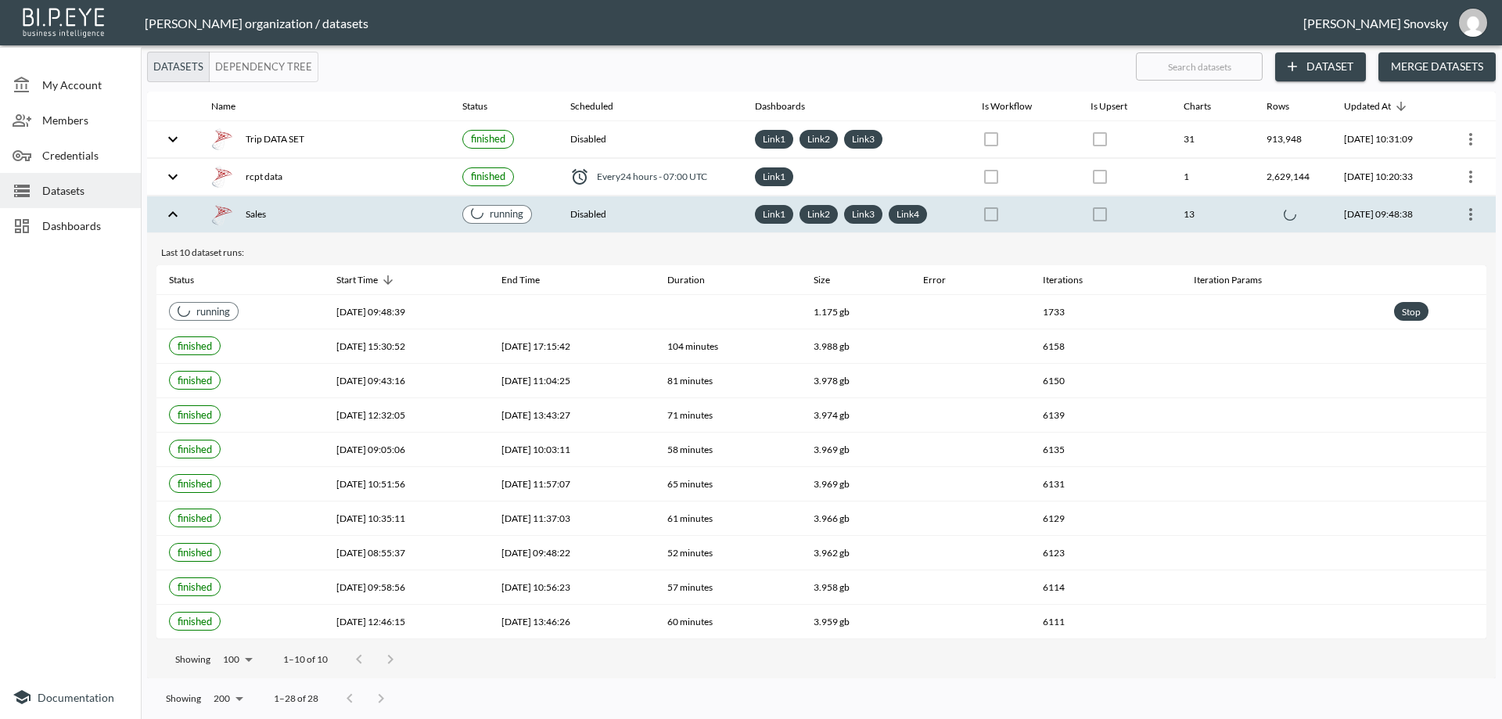
click at [351, 220] on div "Sales" at bounding box center [324, 214] width 226 height 22
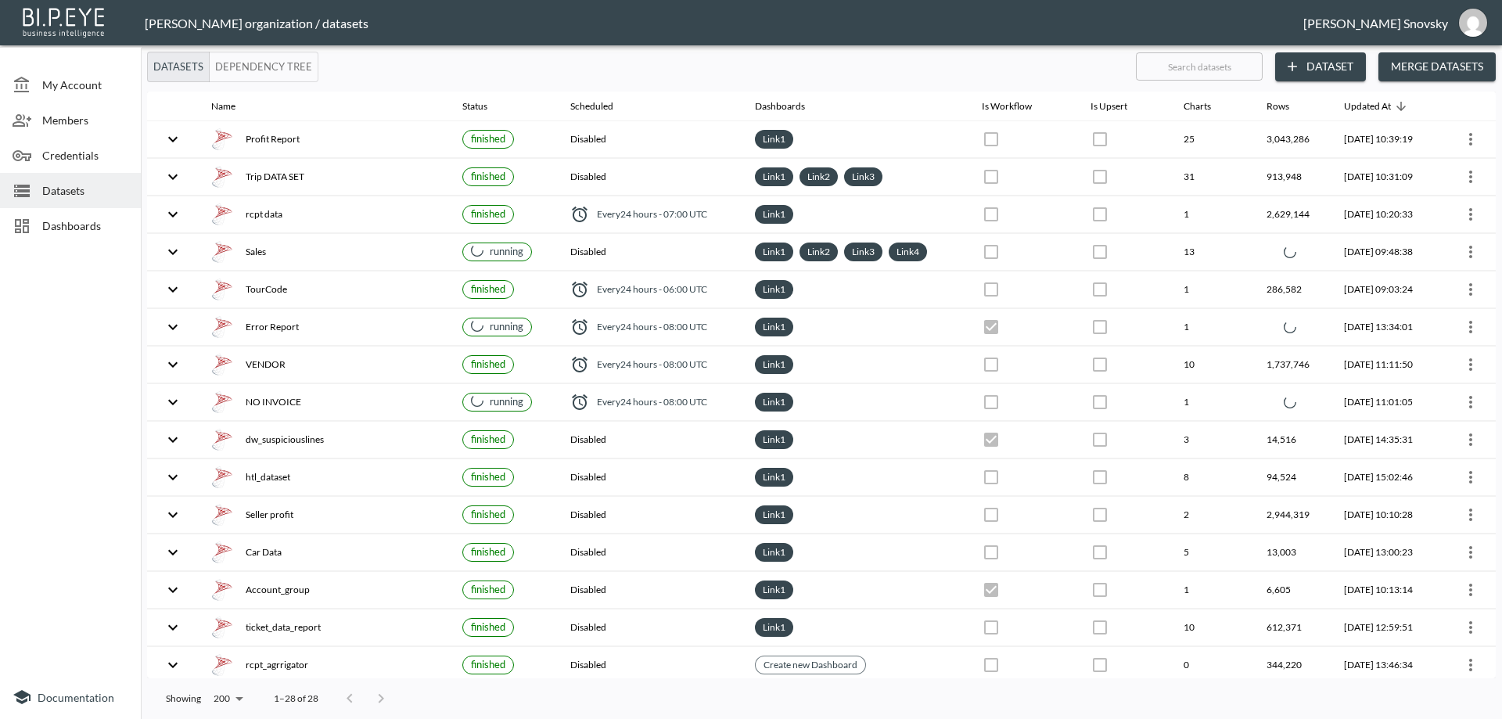
checkbox input "false"
checkbox input "true"
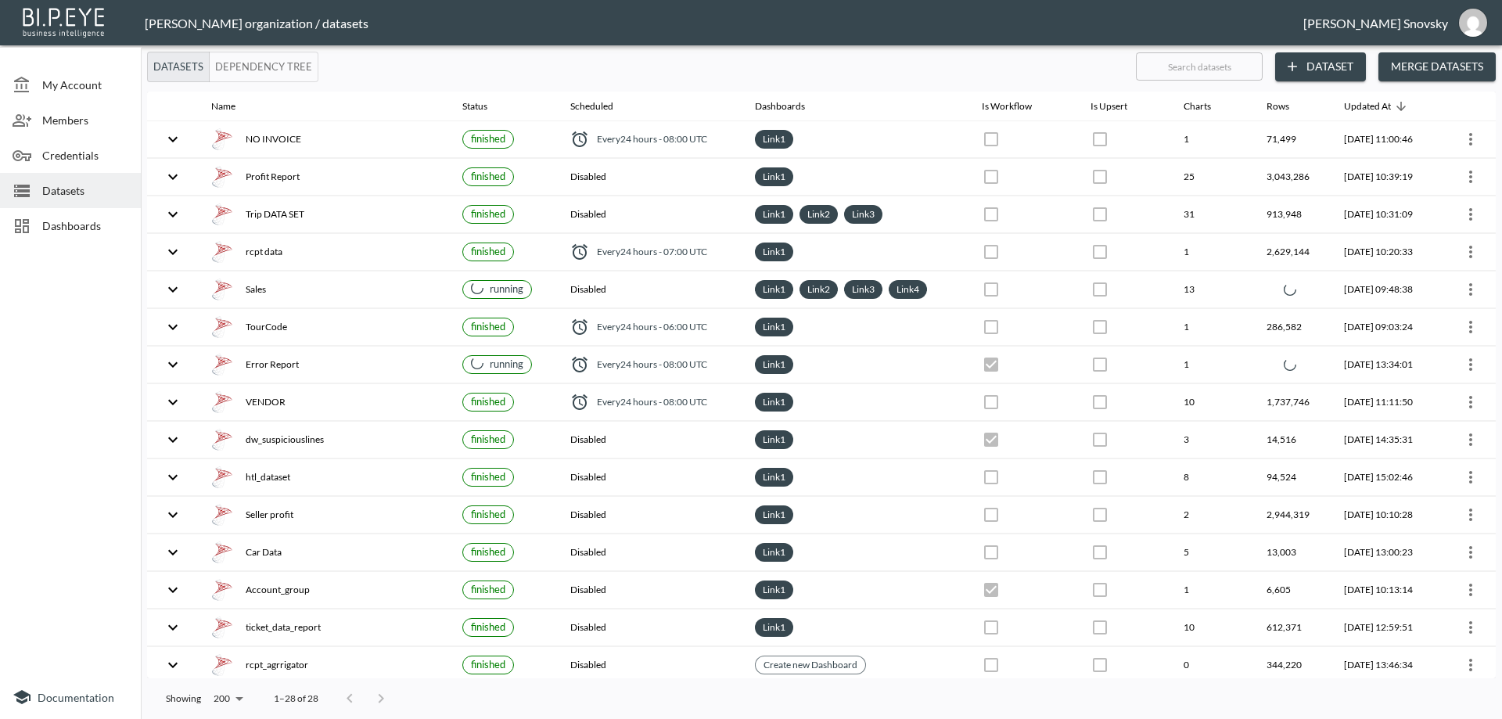
checkbox input "true"
checkbox input "false"
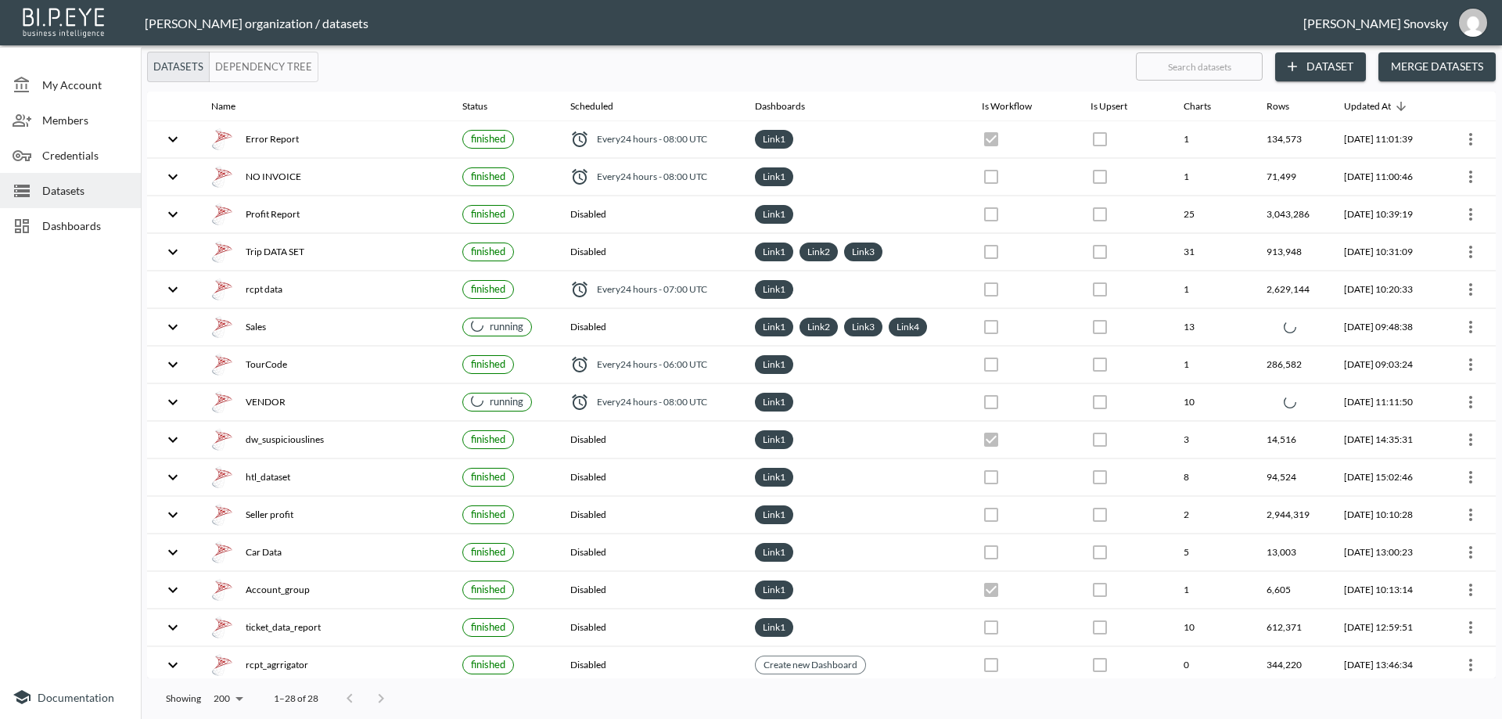
checkbox input "false"
checkbox input "true"
